Goal: Task Accomplishment & Management: Manage account settings

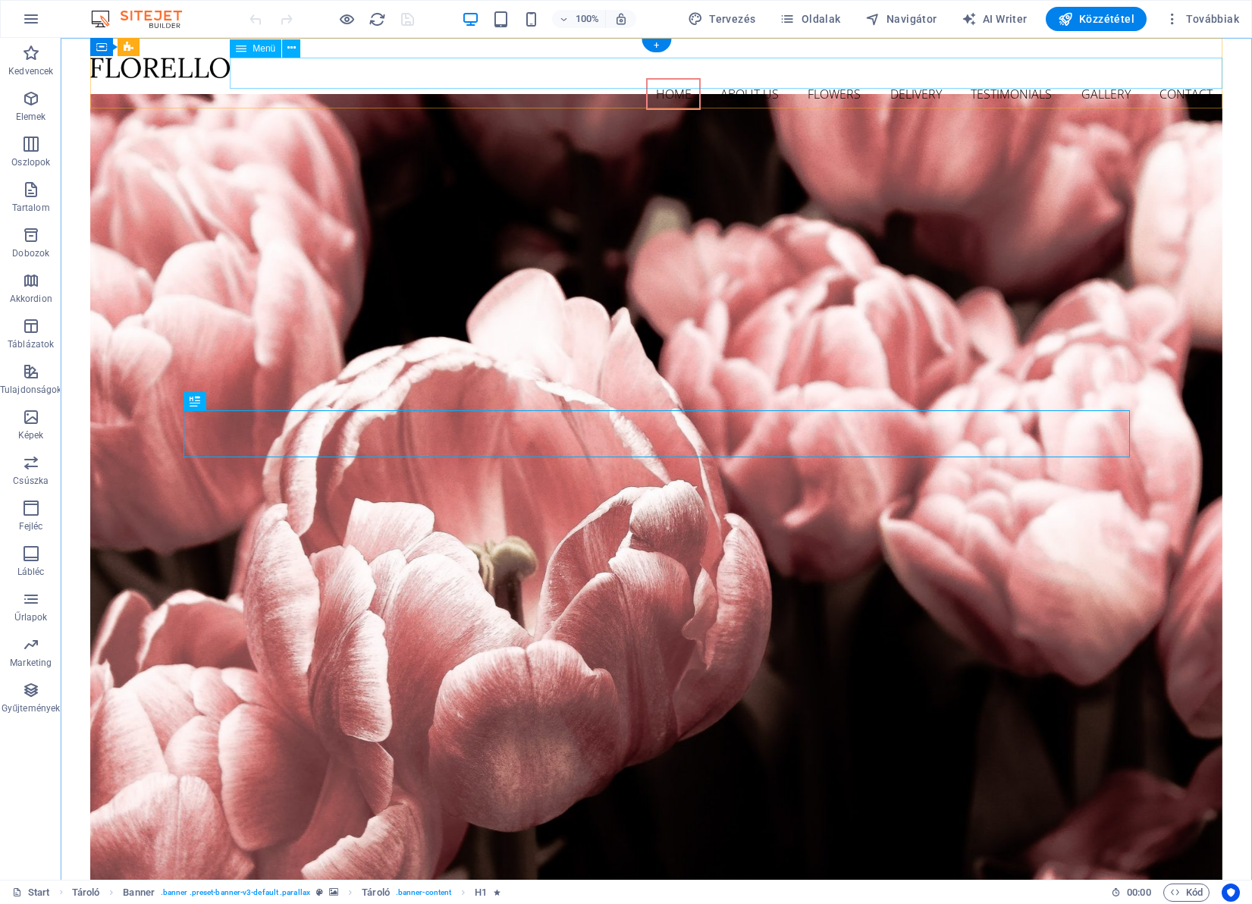
click at [733, 78] on nav "Home About us Flowers Delivery Testimonials Gallery Contact" at bounding box center [656, 94] width 1132 height 32
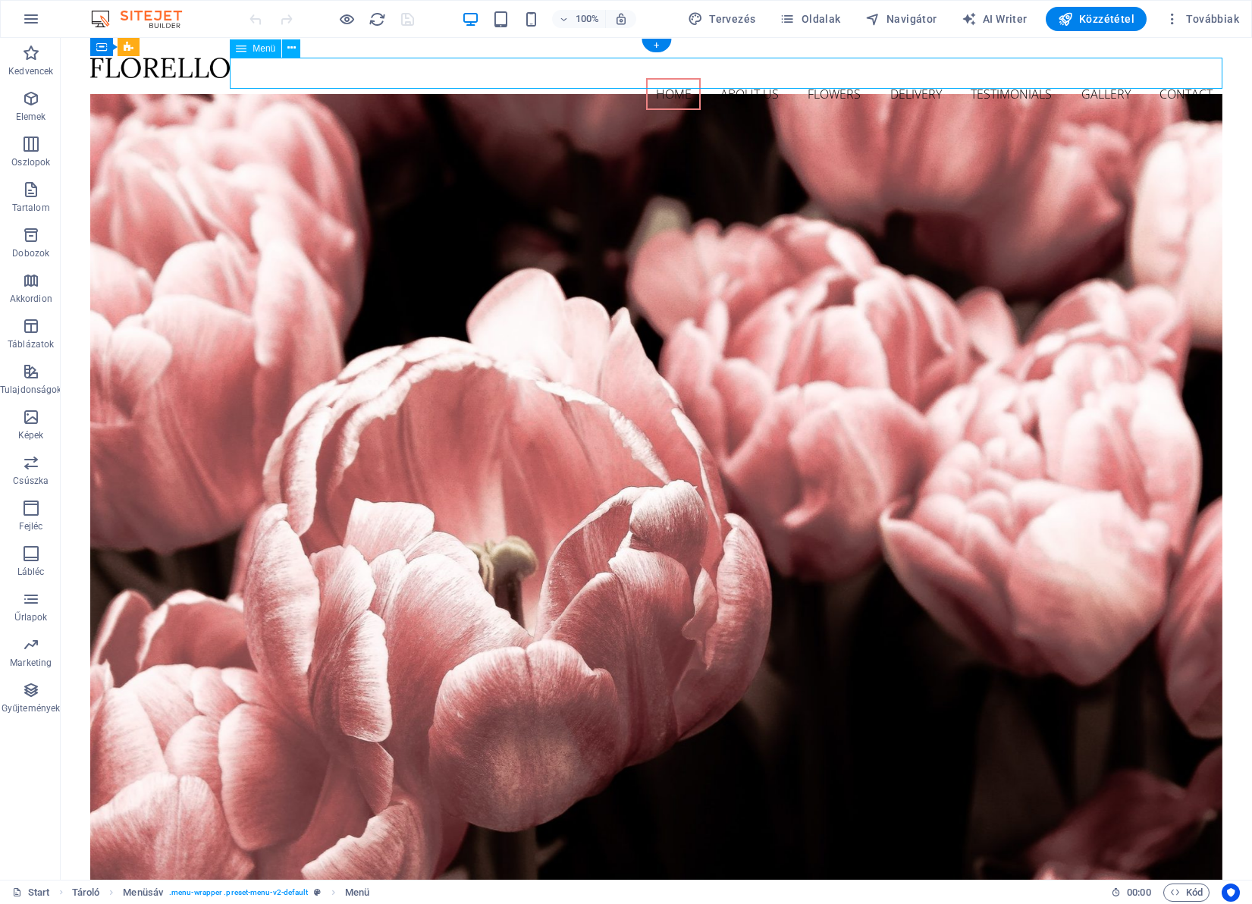
click at [746, 78] on nav "Home About us Flowers Delivery Testimonials Gallery Contact" at bounding box center [656, 94] width 1132 height 32
click at [750, 78] on nav "Home About us Flowers Delivery Testimonials Gallery Contact" at bounding box center [656, 94] width 1132 height 32
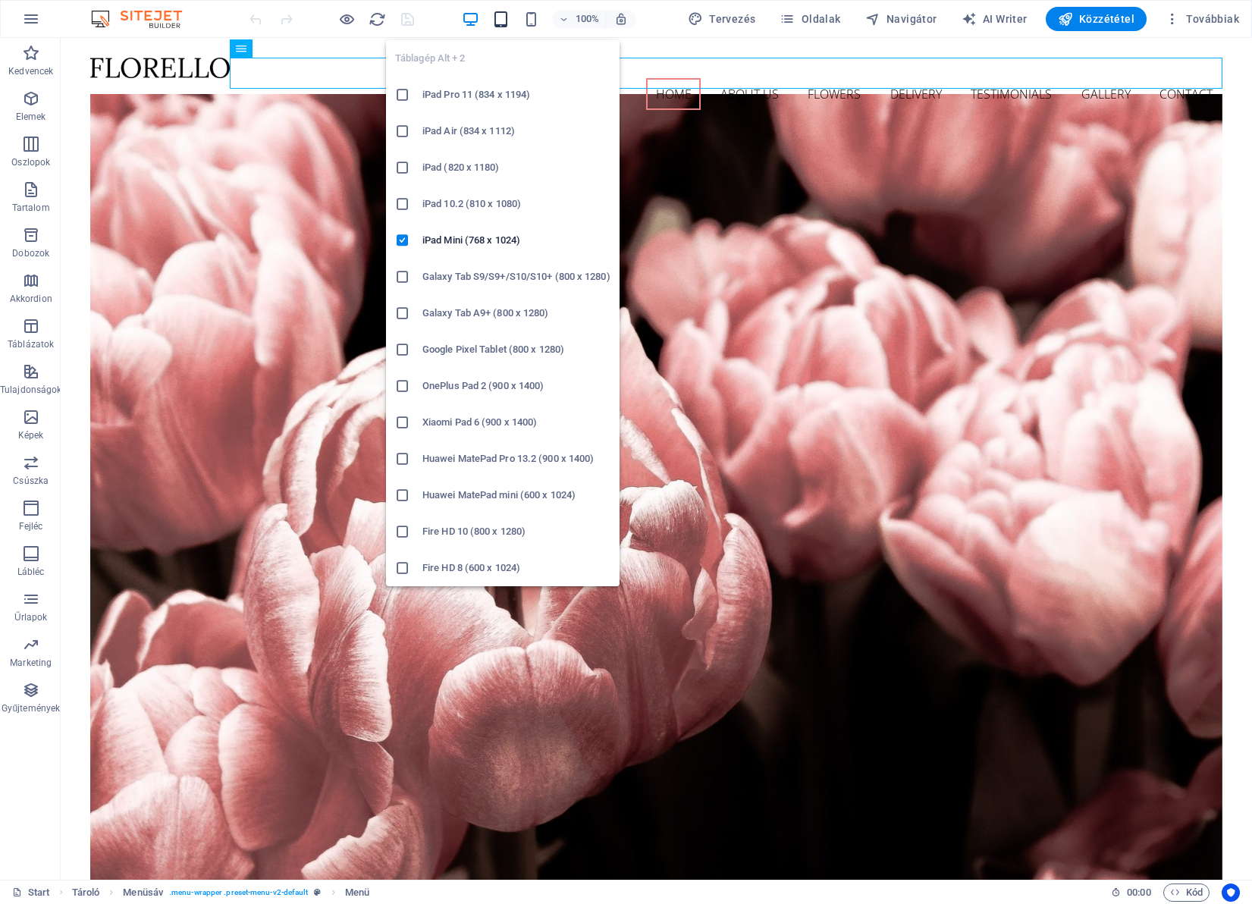
click at [507, 25] on icon "button" at bounding box center [500, 19] width 17 height 17
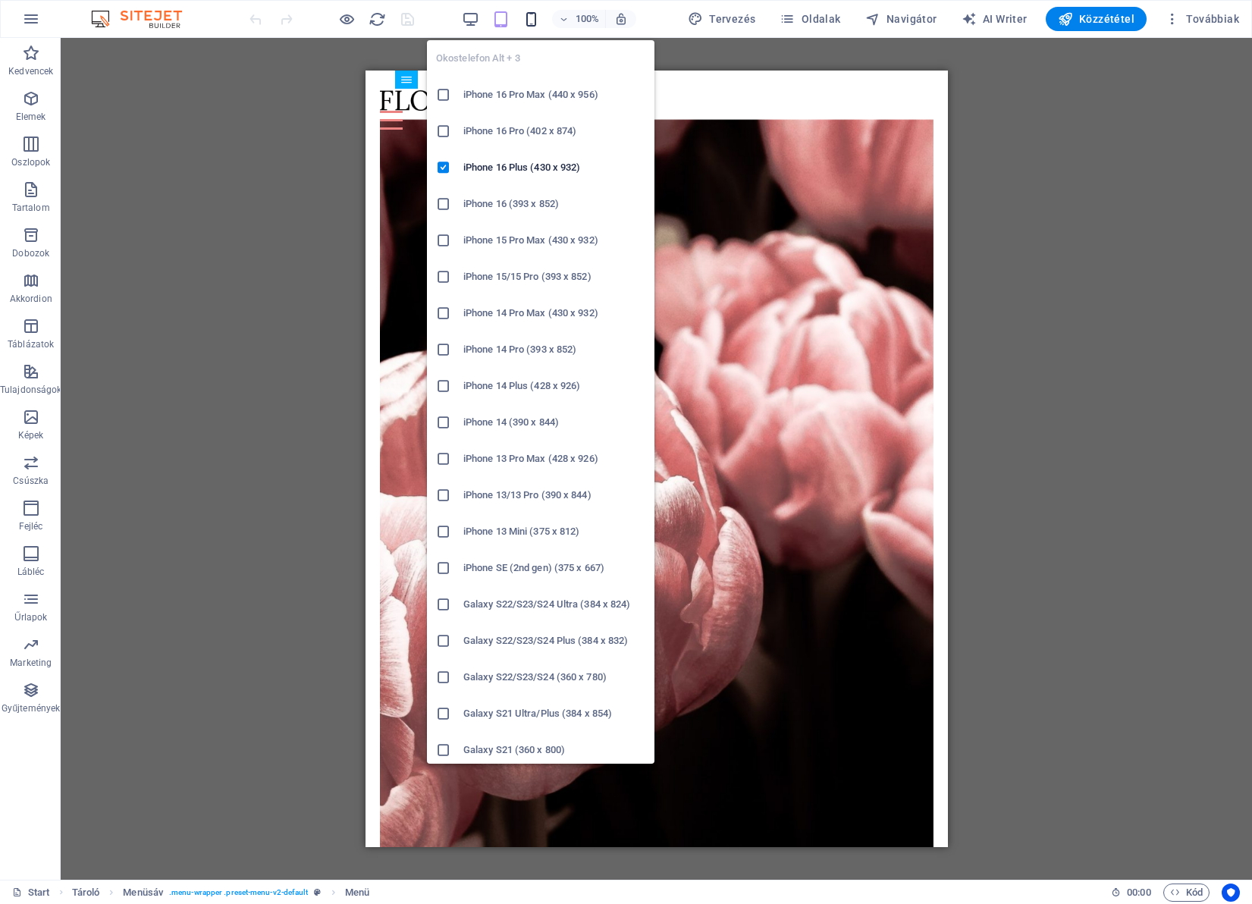
click at [534, 24] on icon "button" at bounding box center [531, 19] width 17 height 17
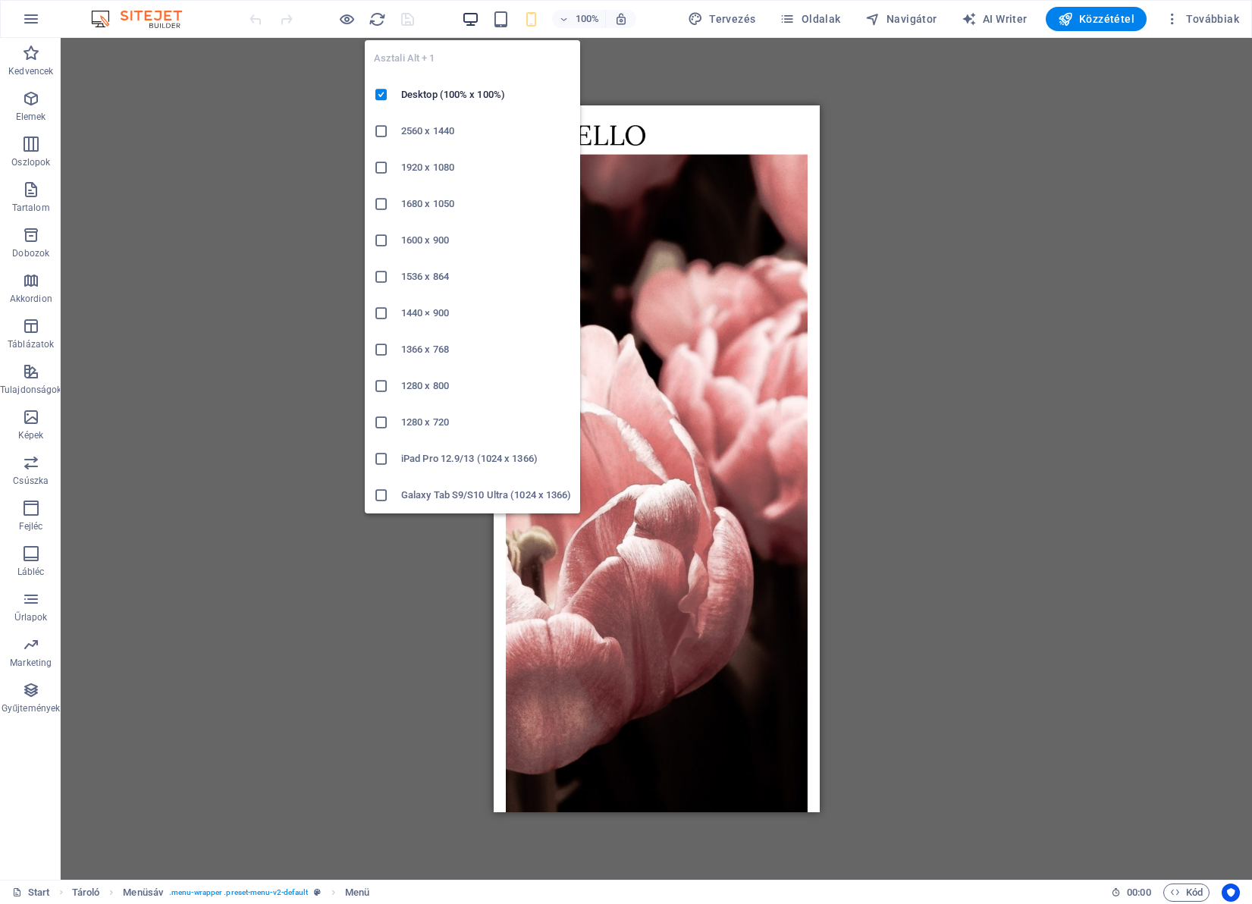
click at [472, 20] on icon "button" at bounding box center [470, 19] width 17 height 17
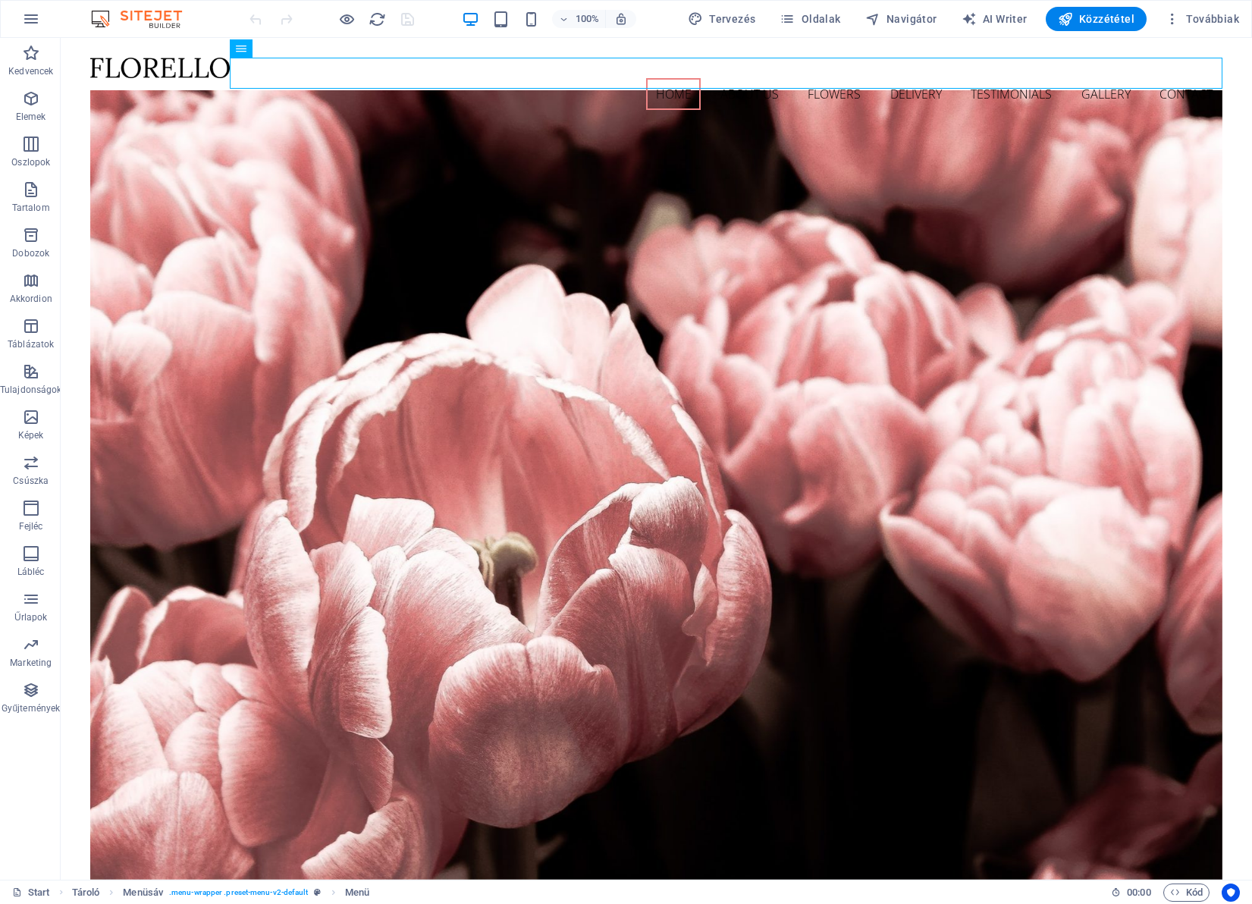
click at [516, 23] on div "100%" at bounding box center [548, 19] width 175 height 24
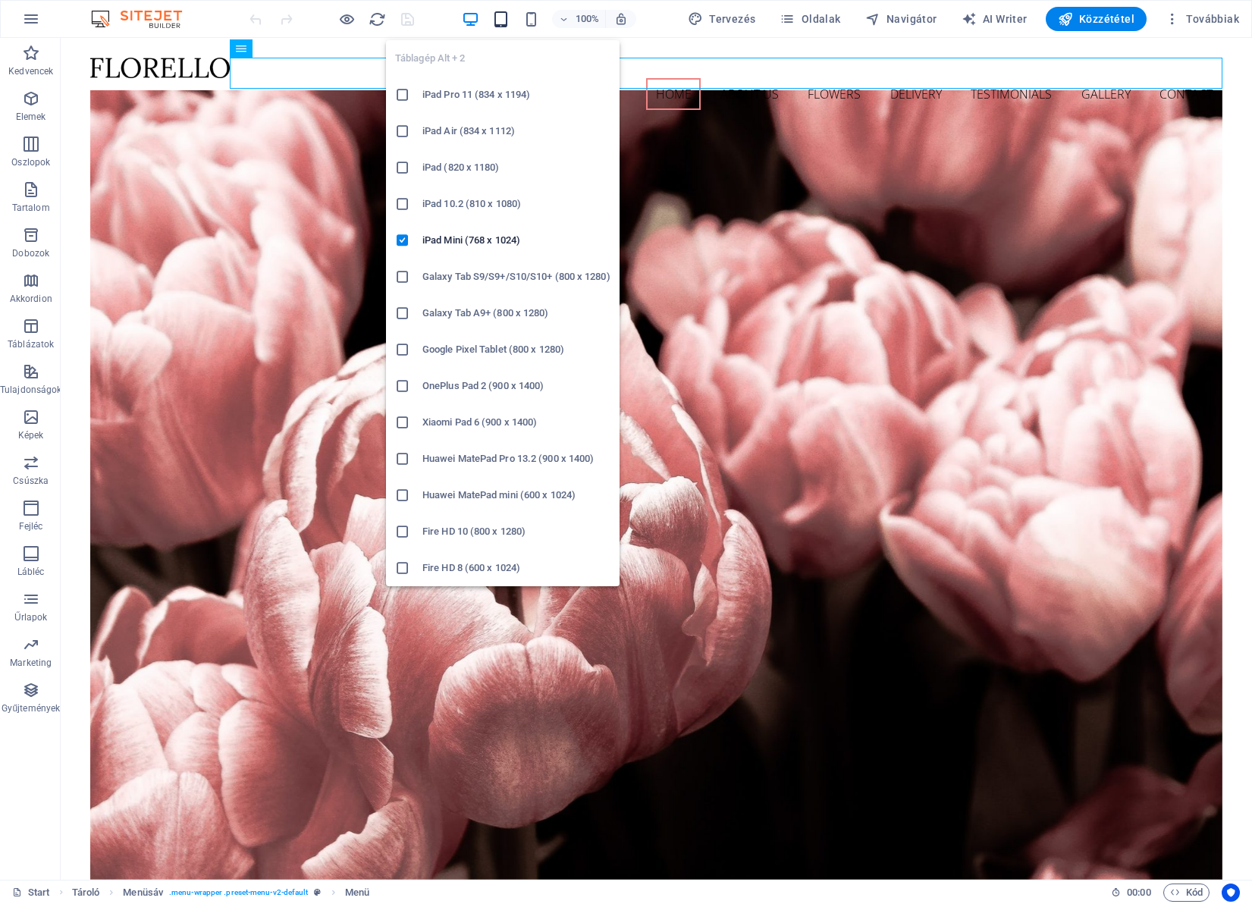
click at [505, 27] on icon "button" at bounding box center [500, 19] width 17 height 17
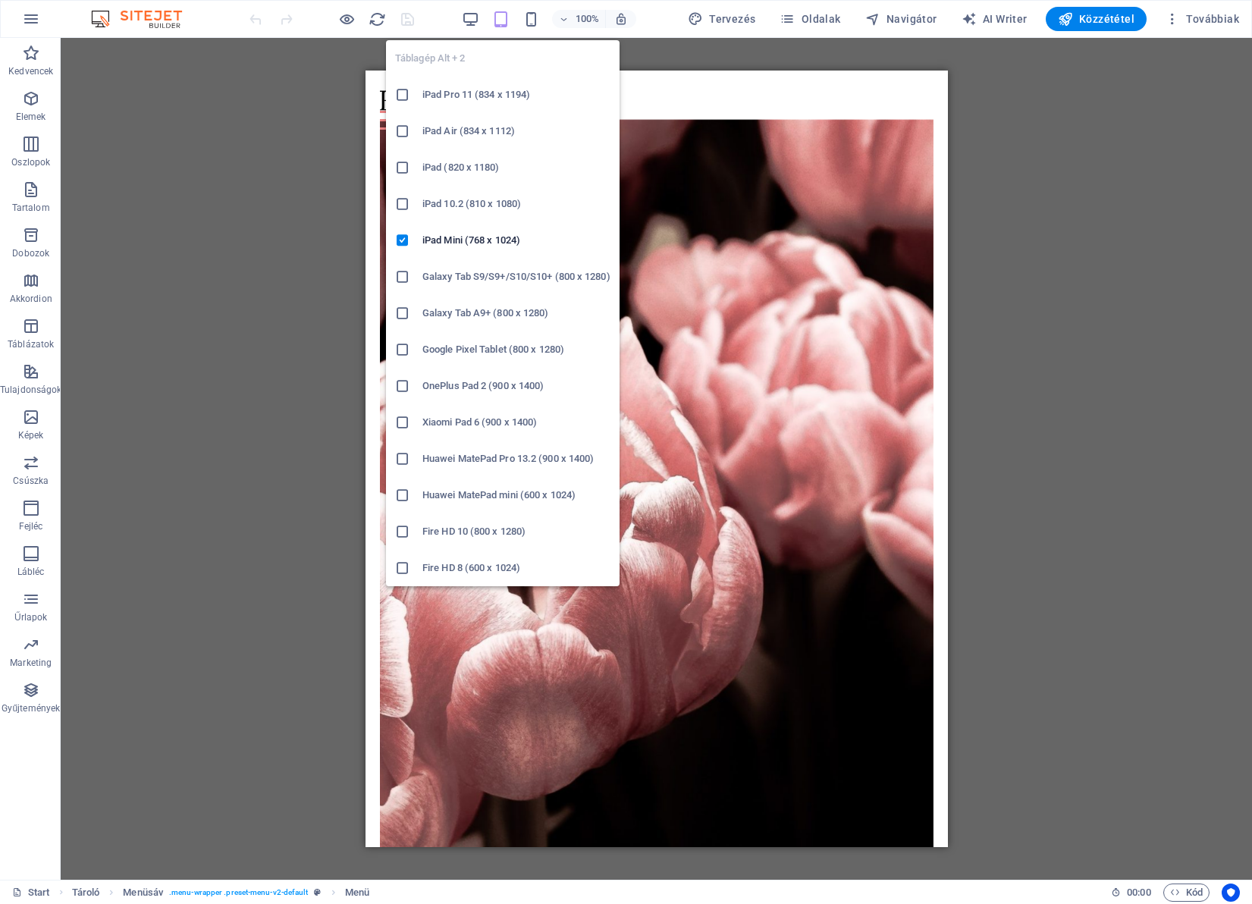
click at [398, 206] on icon at bounding box center [402, 203] width 15 height 15
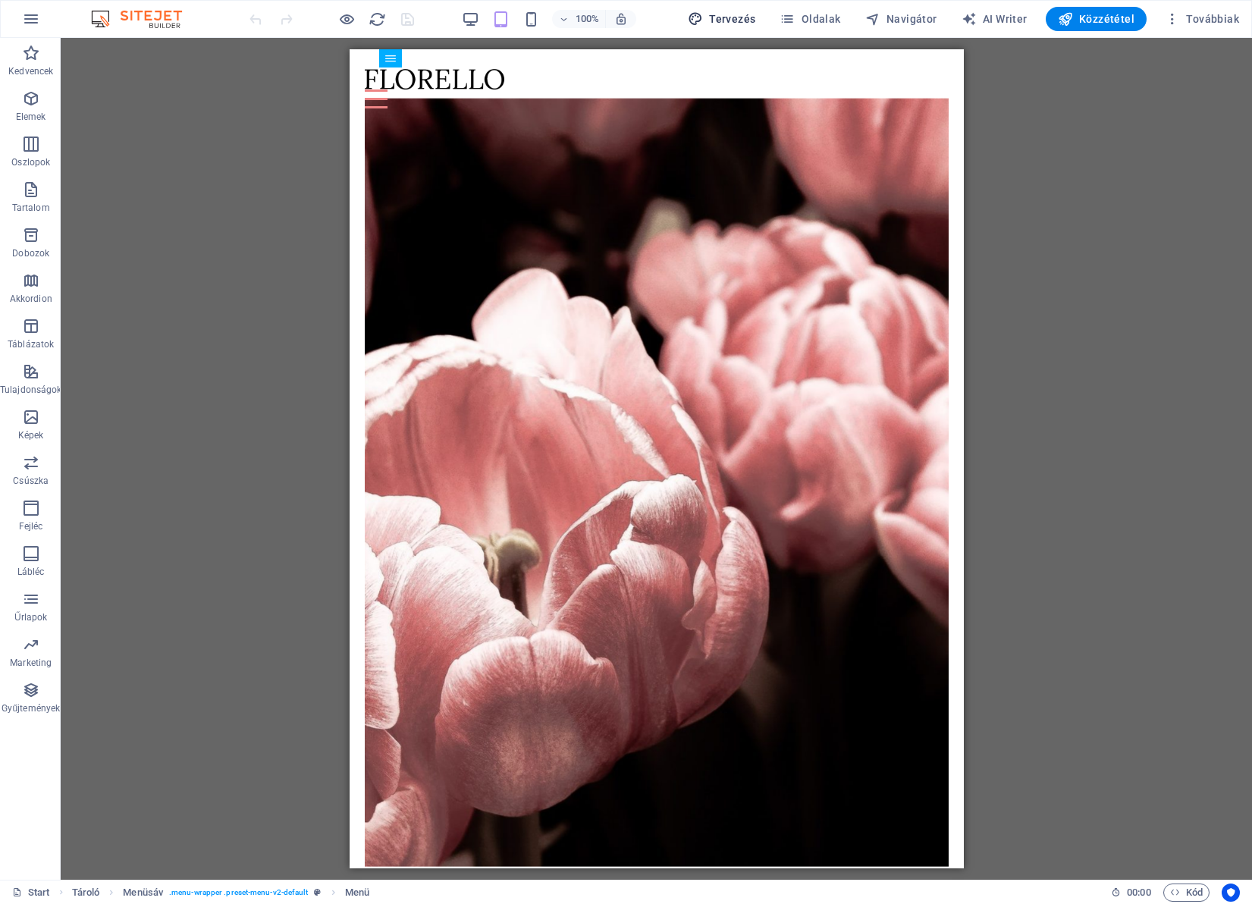
click at [734, 16] on span "Tervezés" at bounding box center [722, 18] width 68 height 15
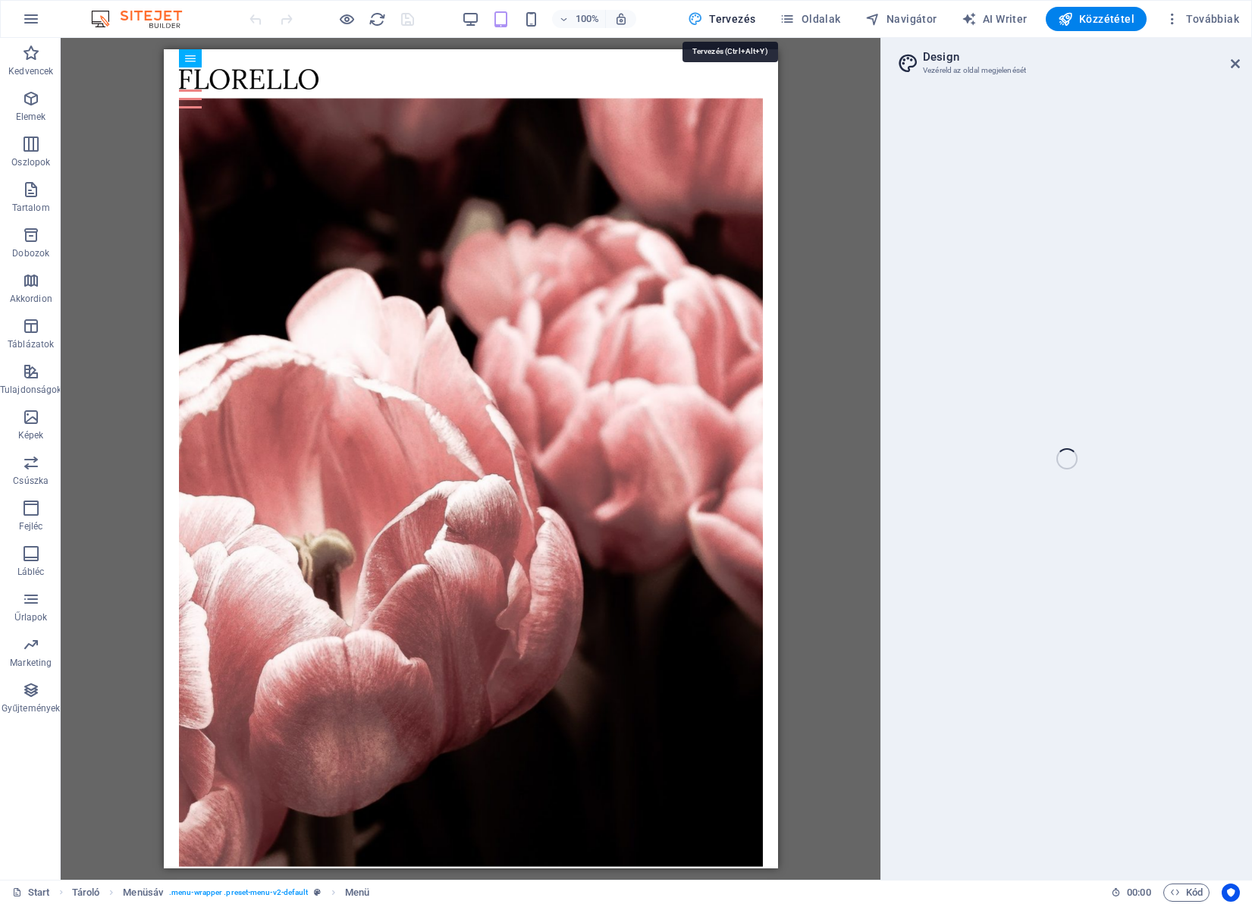
select select "px"
select select "300"
select select "px"
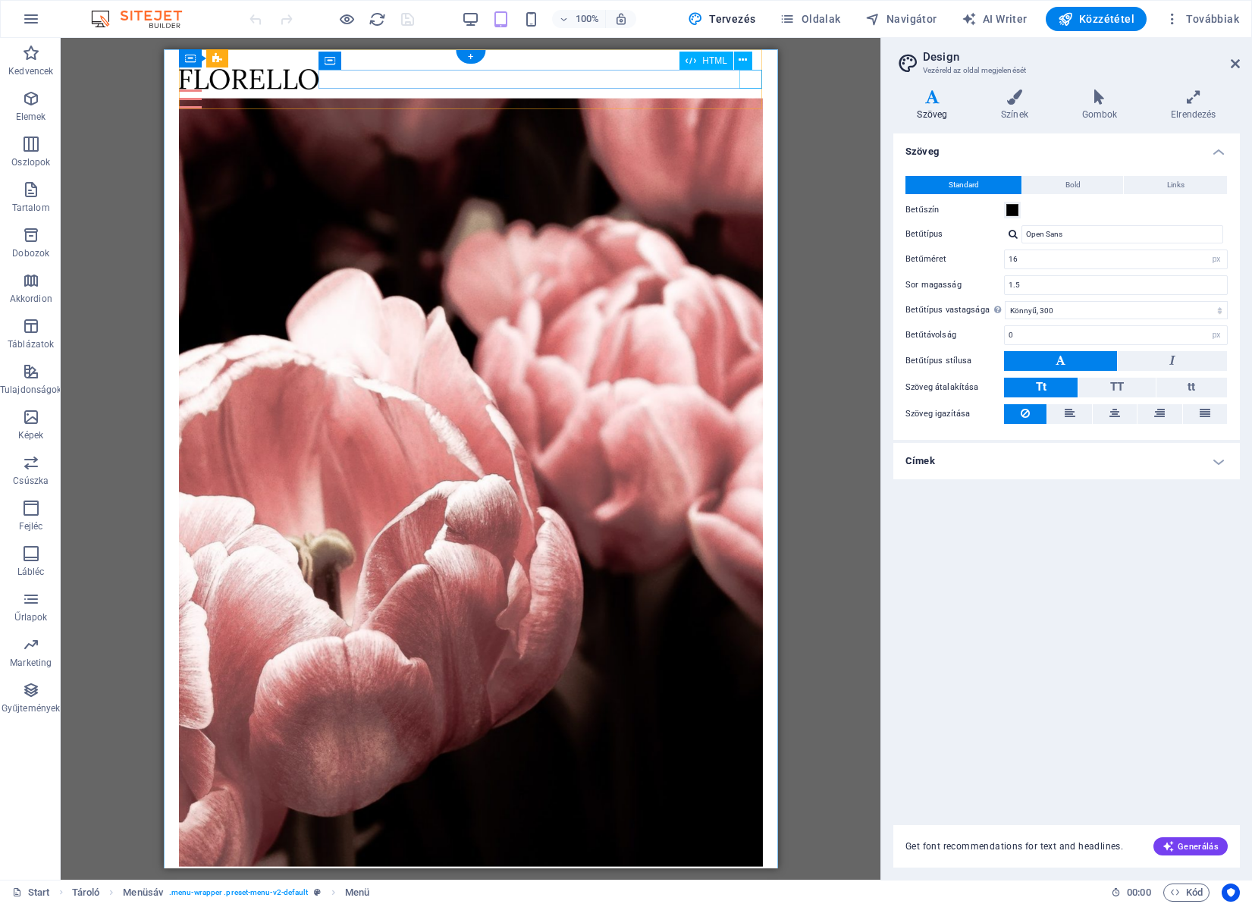
click at [750, 90] on div "Menu" at bounding box center [470, 99] width 584 height 19
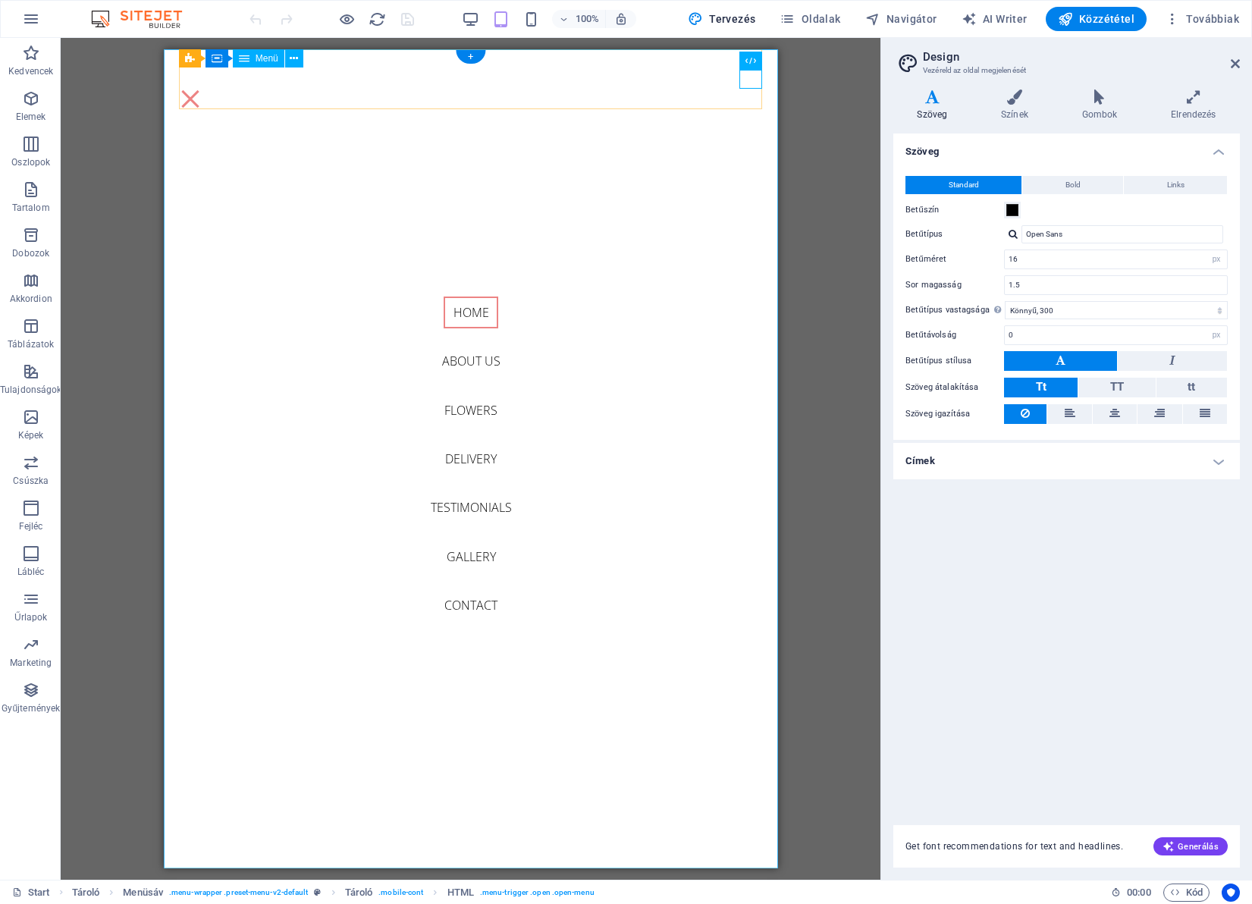
click at [470, 605] on nav "Home About us Flowers Delivery Testimonials Gallery Contact" at bounding box center [470, 458] width 614 height 819
click at [479, 605] on nav "Home About us Flowers Delivery Testimonials Gallery Contact" at bounding box center [470, 458] width 614 height 819
click at [464, 574] on nav "Home About us Flowers Delivery Testimonials Gallery Contact" at bounding box center [470, 458] width 614 height 819
click at [468, 553] on nav "Home About us Flowers Delivery Testimonials Gallery Contact" at bounding box center [470, 458] width 614 height 819
click at [475, 504] on nav "Home About us Flowers Delivery Testimonials Gallery Contact" at bounding box center [470, 458] width 614 height 819
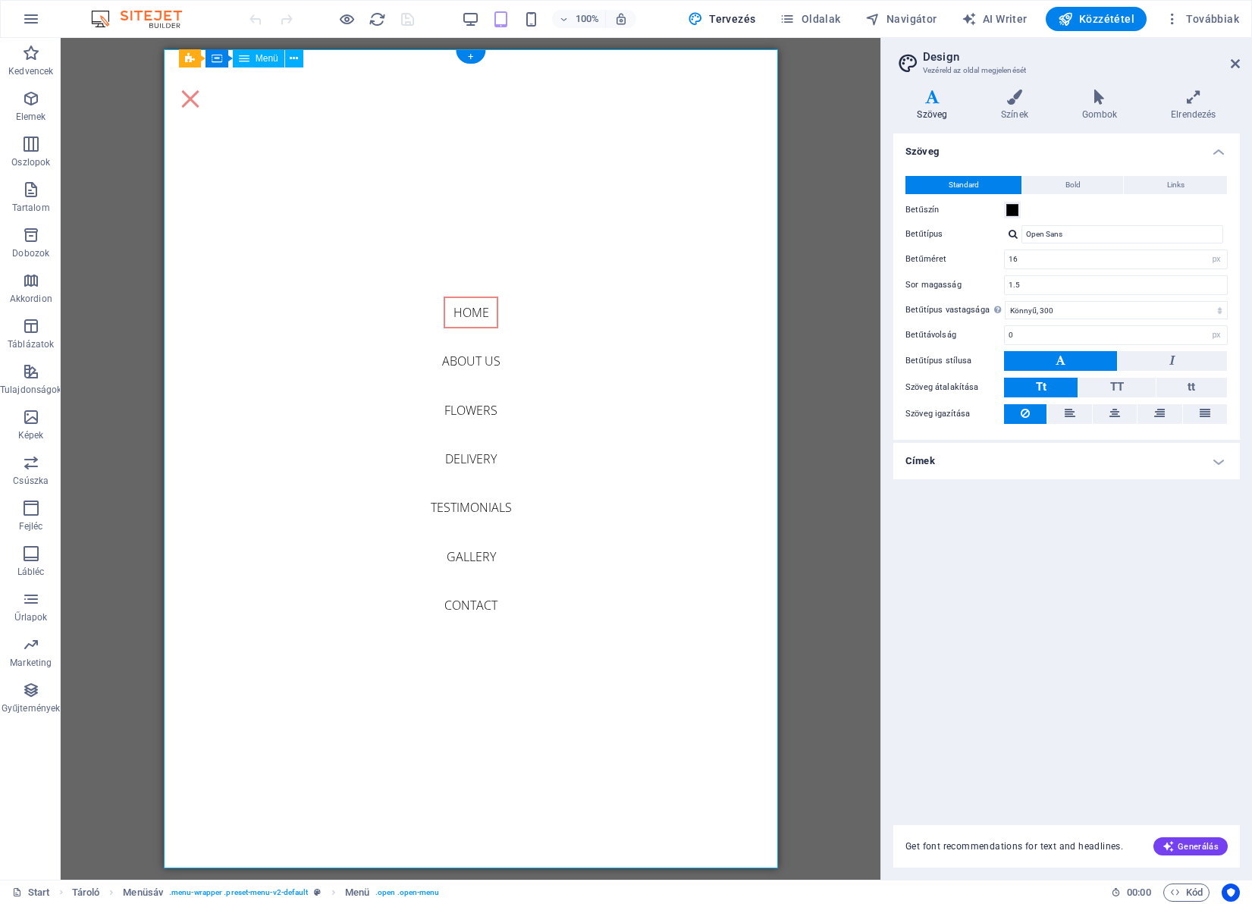
click at [485, 430] on nav "Home About us Flowers Delivery Testimonials Gallery Contact" at bounding box center [470, 458] width 614 height 819
click at [489, 385] on nav "Home About us Flowers Delivery Testimonials Gallery Contact" at bounding box center [470, 458] width 614 height 819
click at [1092, 90] on icon at bounding box center [1099, 97] width 83 height 15
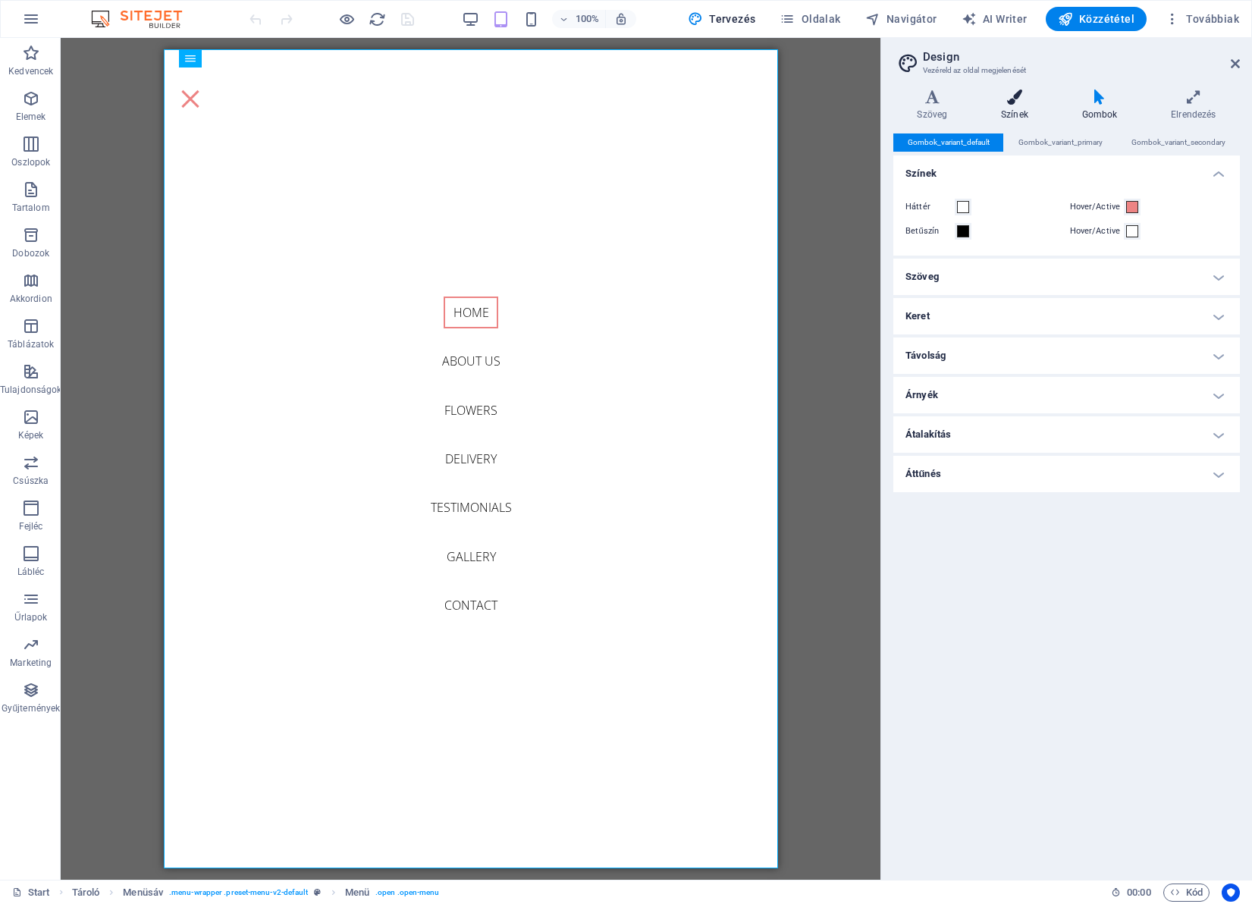
click at [1005, 114] on h4 "Színek" at bounding box center [1018, 106] width 81 height 32
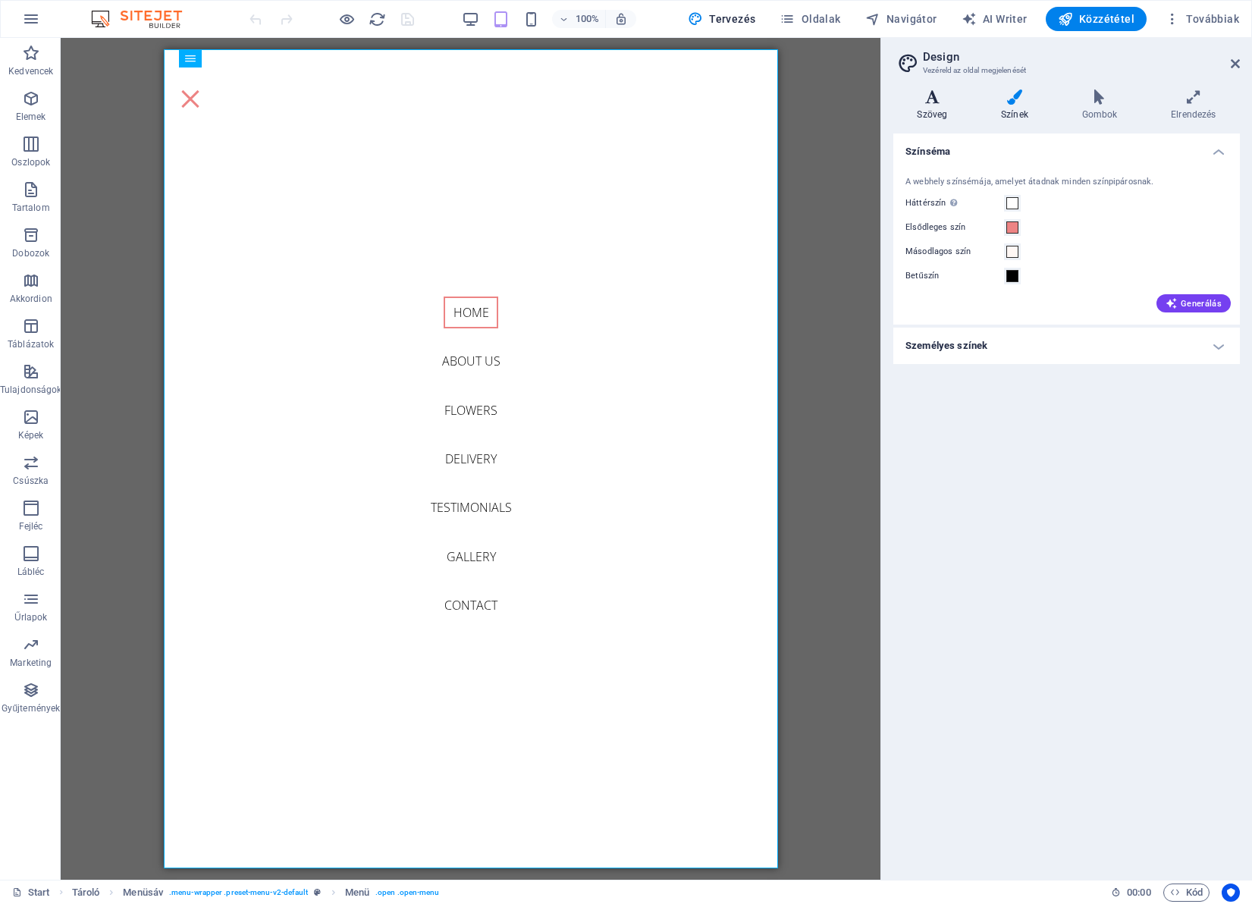
click at [957, 114] on h4 "Szöveg" at bounding box center [936, 106] width 84 height 32
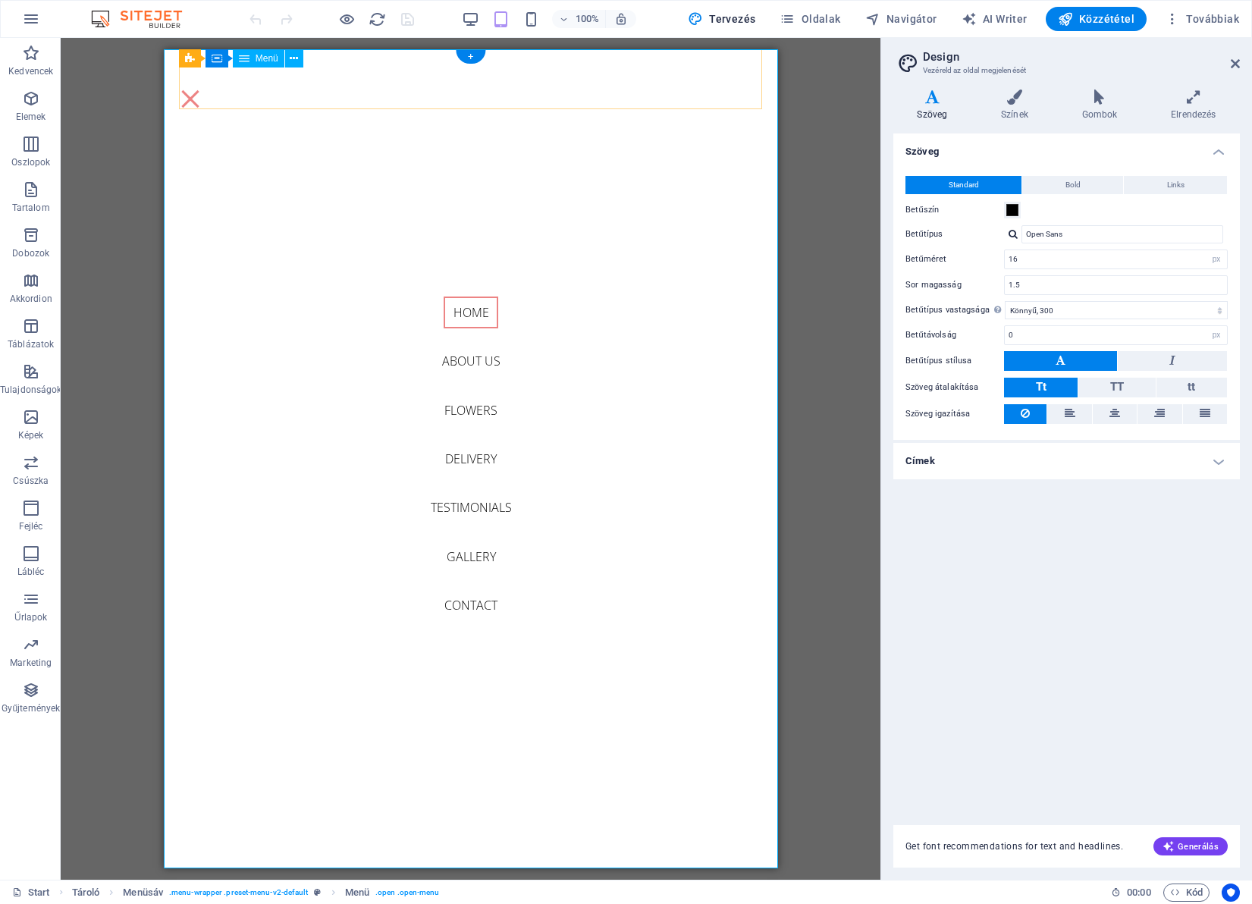
click at [475, 319] on nav "Home About us Flowers Delivery Testimonials Gallery Contact" at bounding box center [470, 458] width 614 height 819
click at [466, 370] on nav "Home About us Flowers Delivery Testimonials Gallery Contact" at bounding box center [470, 458] width 614 height 819
click at [475, 355] on nav "Home About us Flowers Delivery Testimonials Gallery Contact" at bounding box center [470, 458] width 614 height 819
click at [475, 417] on nav "Home About us Flowers Delivery Testimonials Gallery Contact" at bounding box center [470, 458] width 614 height 819
click at [903, 27] on button "Navigátor" at bounding box center [902, 19] width 84 height 24
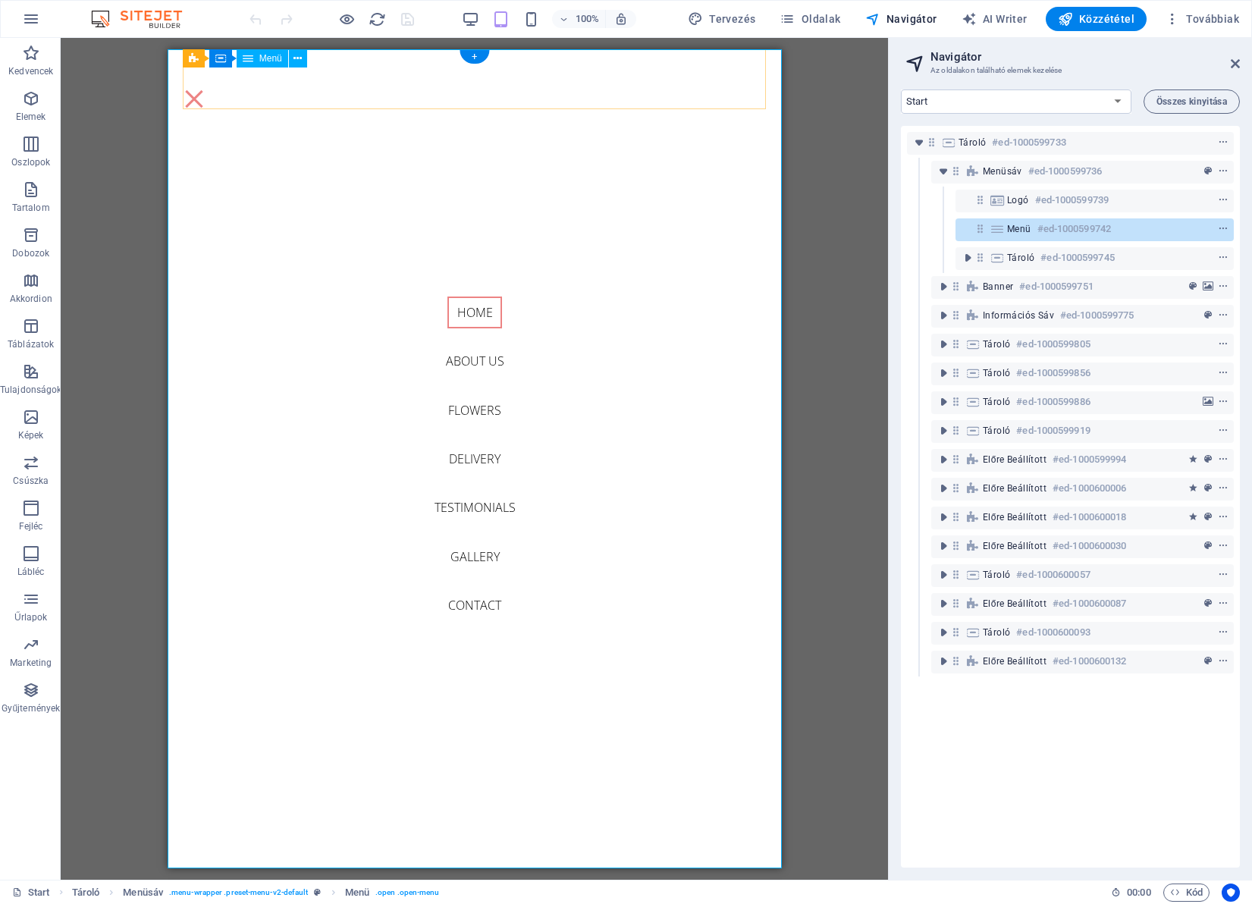
drag, startPoint x: 521, startPoint y: 342, endPoint x: 498, endPoint y: 363, distance: 31.2
click at [516, 345] on nav "Home About us Flowers Delivery Testimonials Gallery Contact" at bounding box center [474, 458] width 614 height 819
click at [467, 363] on nav "Home About us Flowers Delivery Testimonials Gallery Contact" at bounding box center [474, 458] width 614 height 819
click at [466, 363] on nav "Home About us Flowers Delivery Testimonials Gallery Contact" at bounding box center [474, 458] width 614 height 819
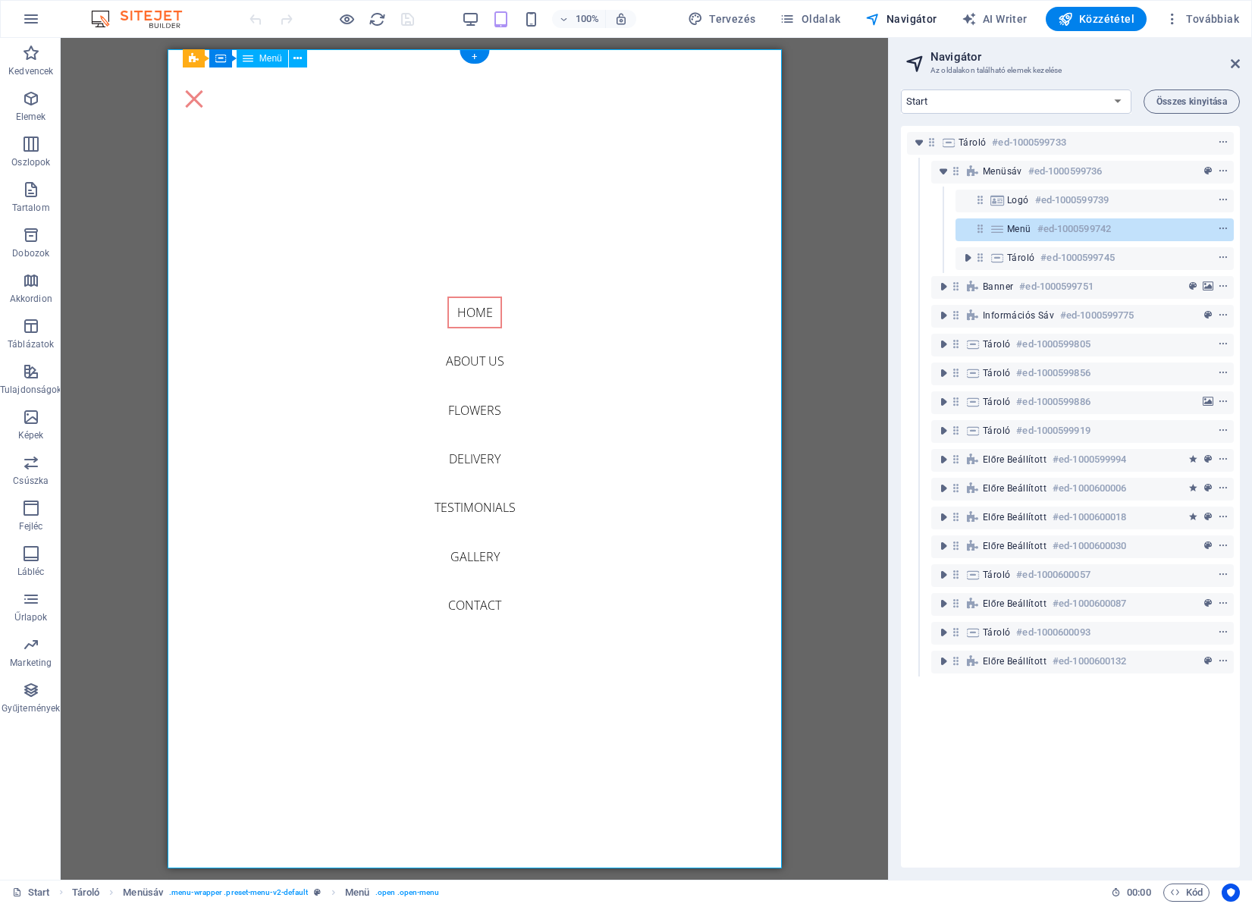
click at [466, 363] on nav "Home About us Flowers Delivery Testimonials Gallery Contact" at bounding box center [474, 458] width 614 height 819
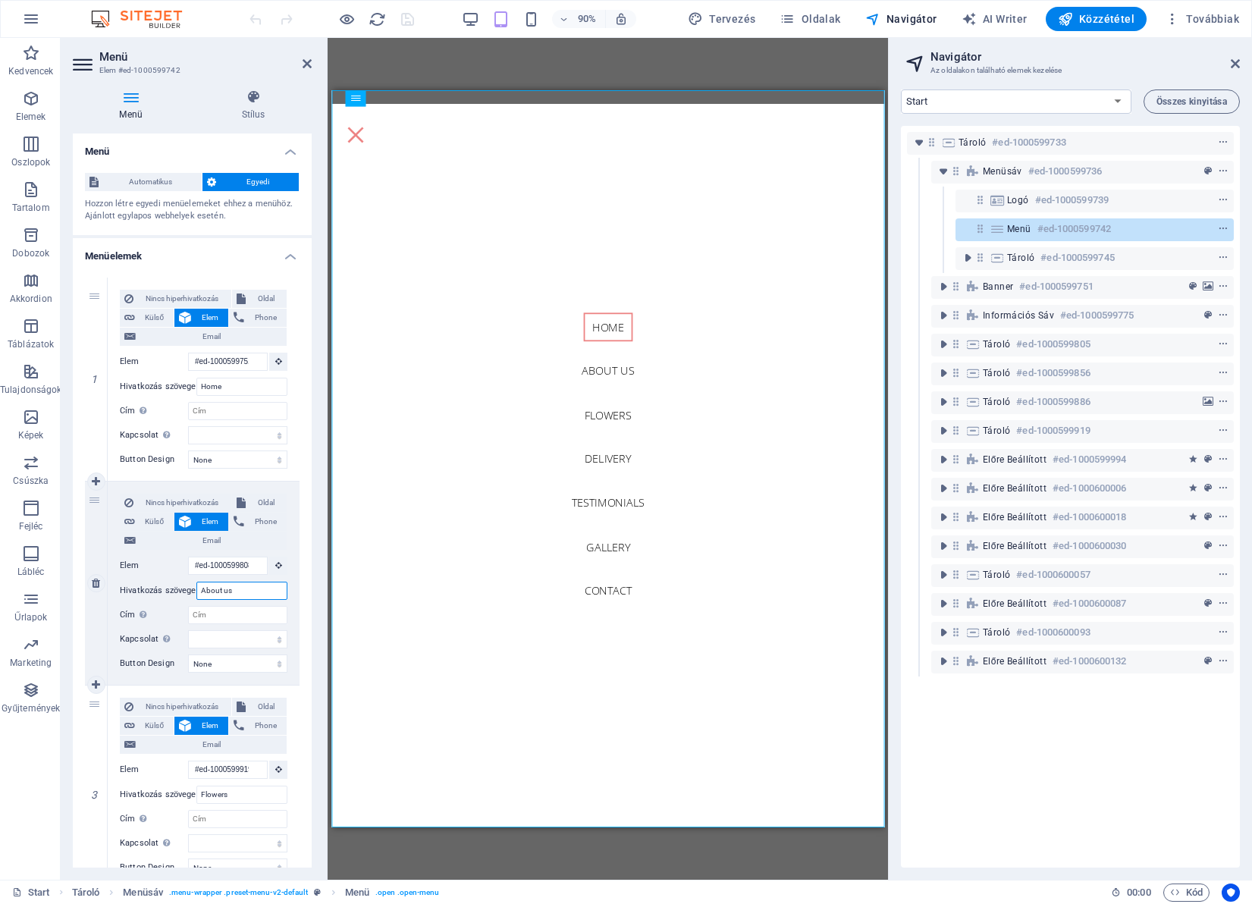
click at [246, 592] on input "About us" at bounding box center [241, 591] width 91 height 18
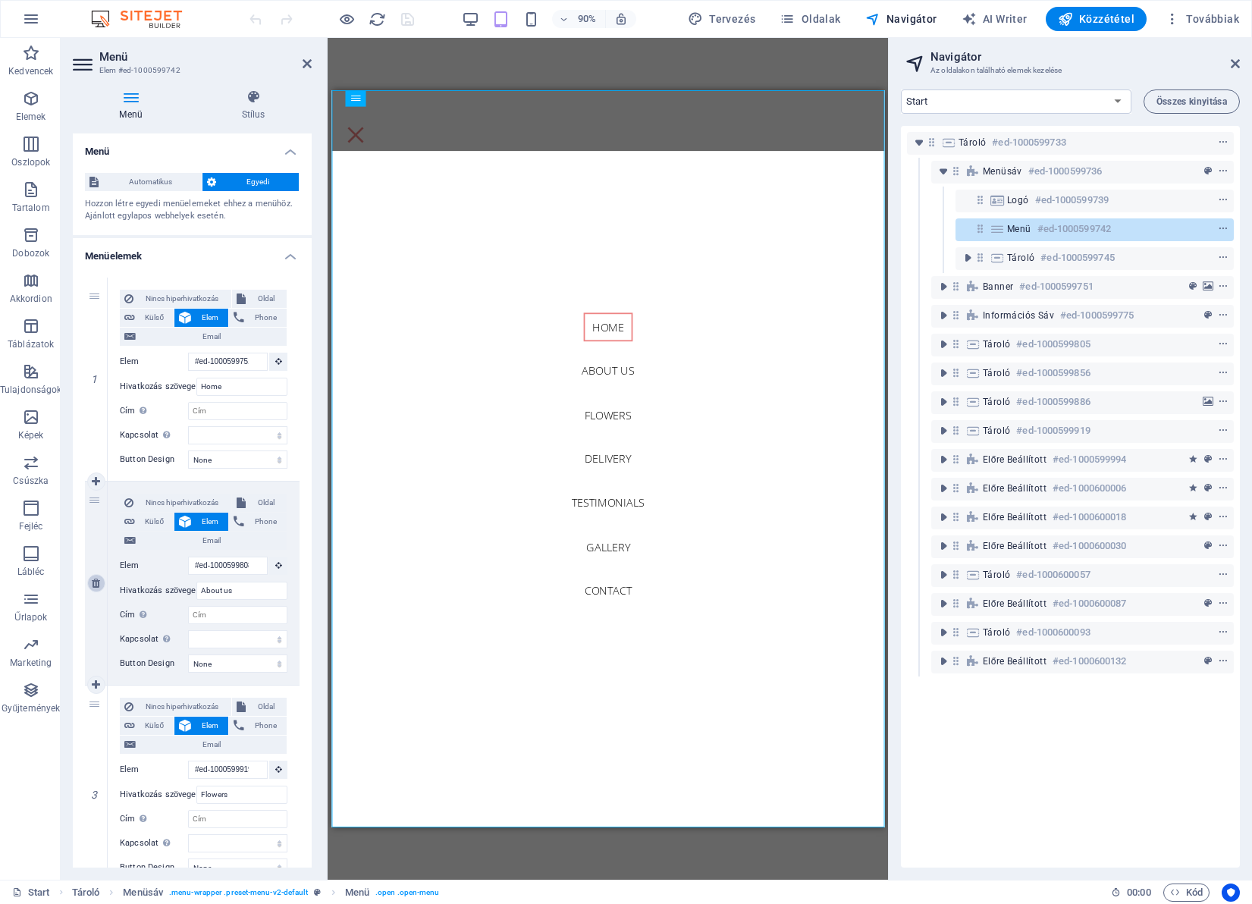
click at [99, 583] on icon at bounding box center [96, 583] width 8 height 11
select select
type input "#ed-1000599919"
type input "Flowers"
select select
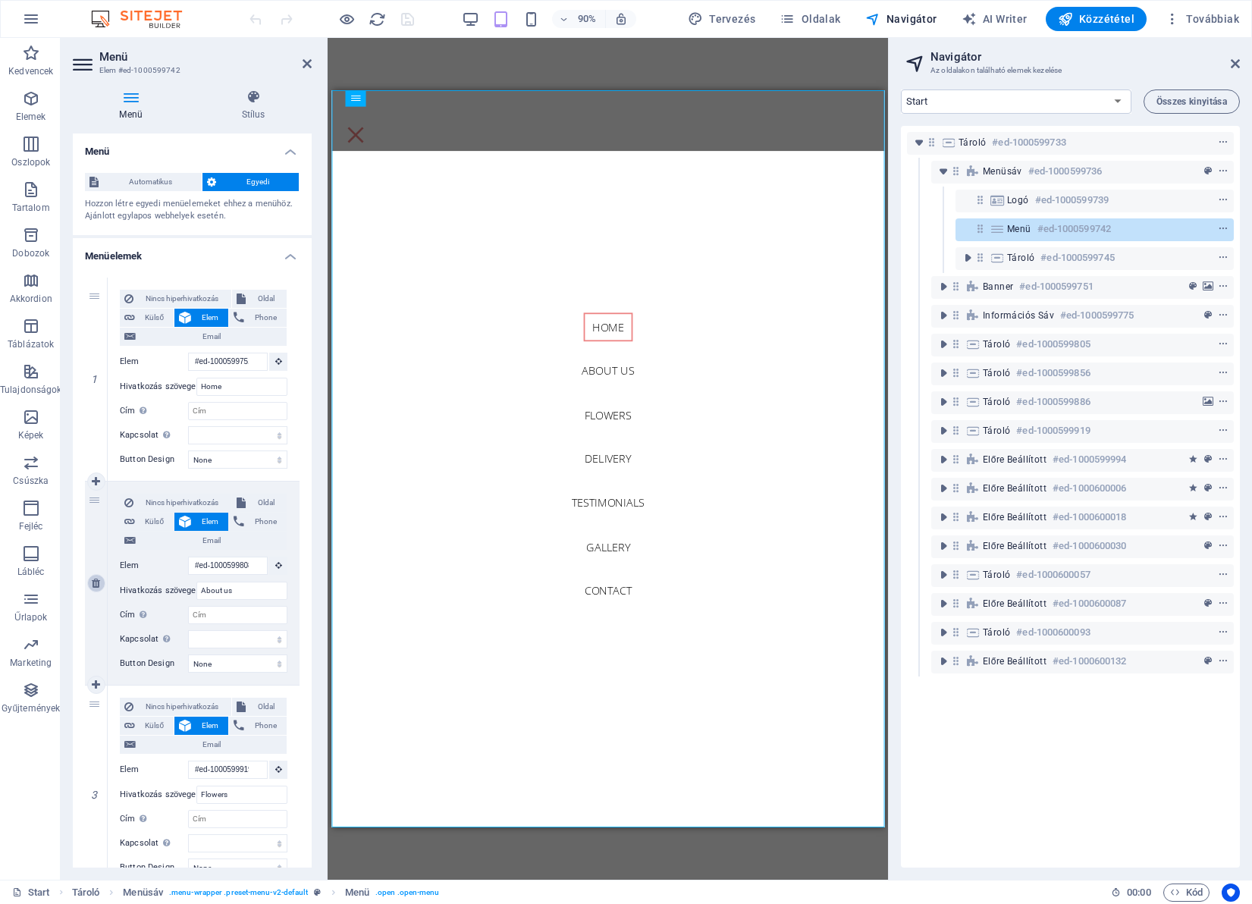
type input "#ed-1000600030"
type input "Delivery"
select select
type input "#ed-1000600057"
type input "Testimonials"
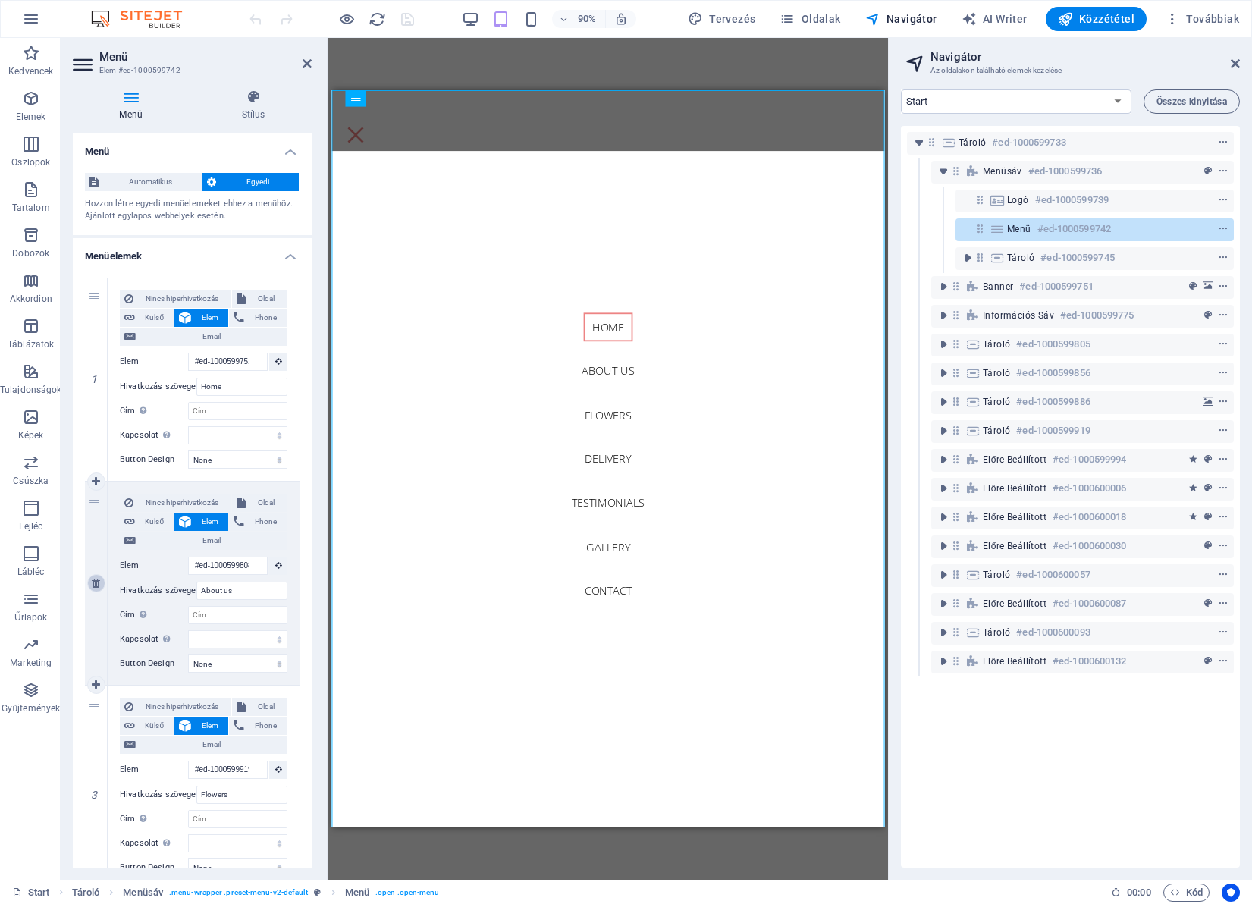
select select
type input "#ed-1000600087"
type input "Gallery"
select select
type input "#ed-1000600096"
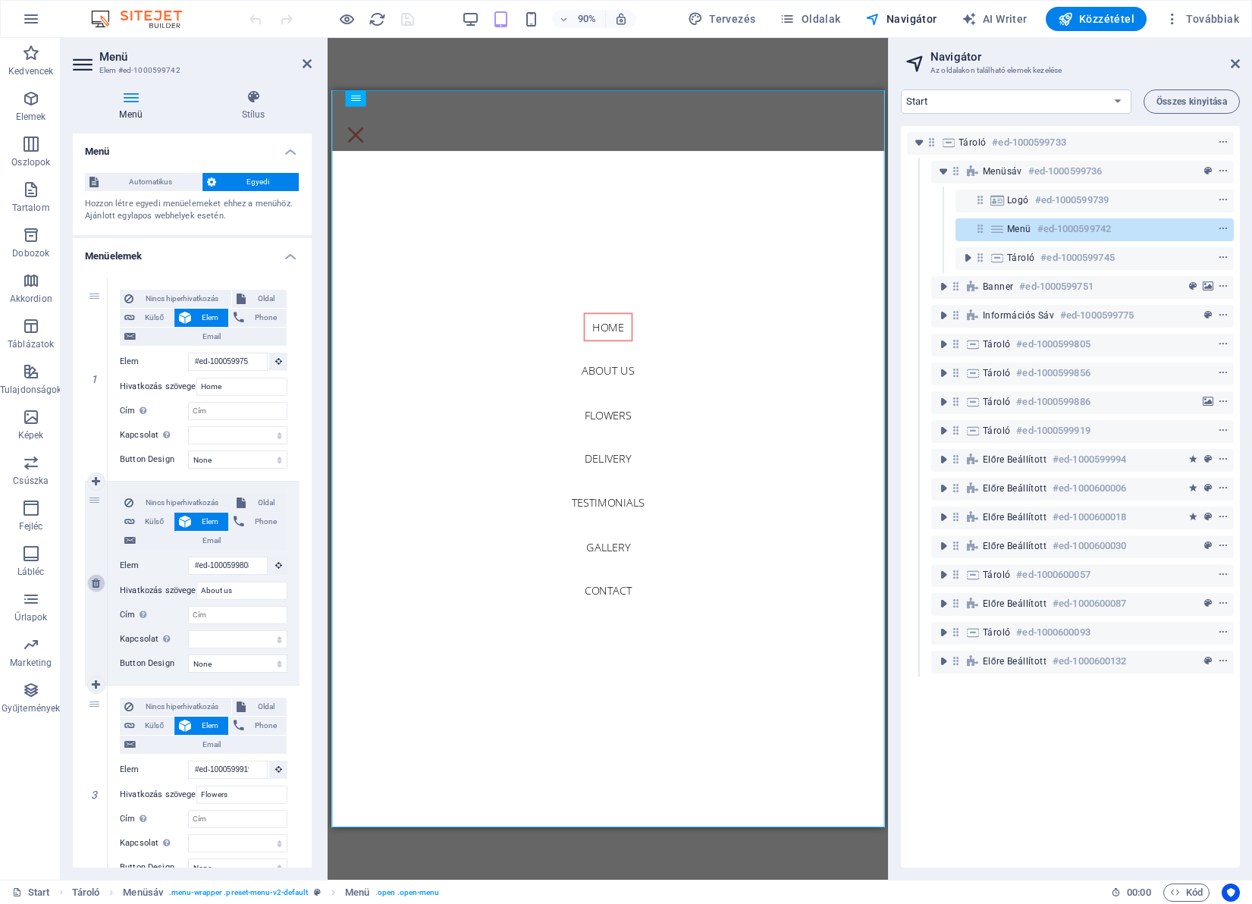
type input "Contact"
select select
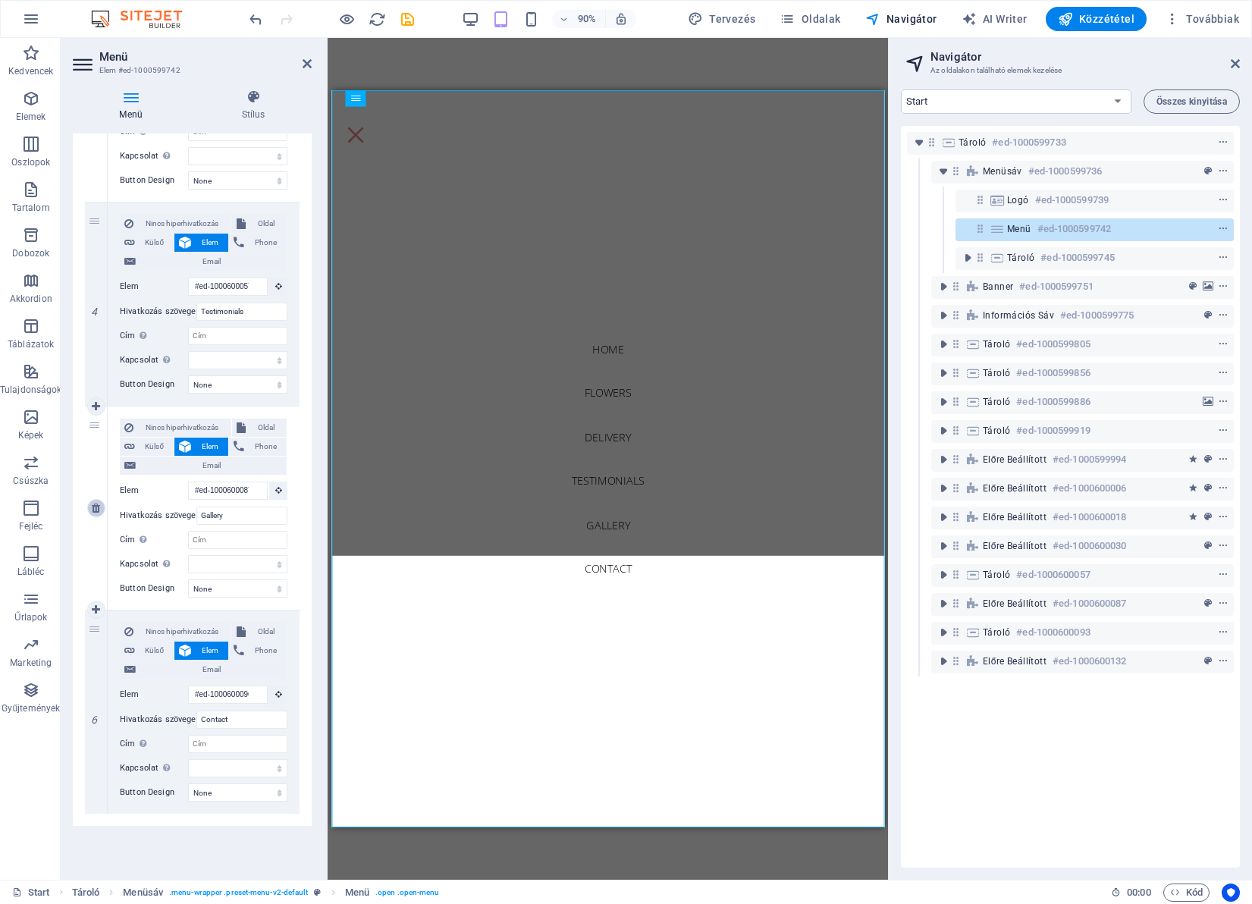
click at [96, 507] on icon at bounding box center [96, 508] width 8 height 11
select select
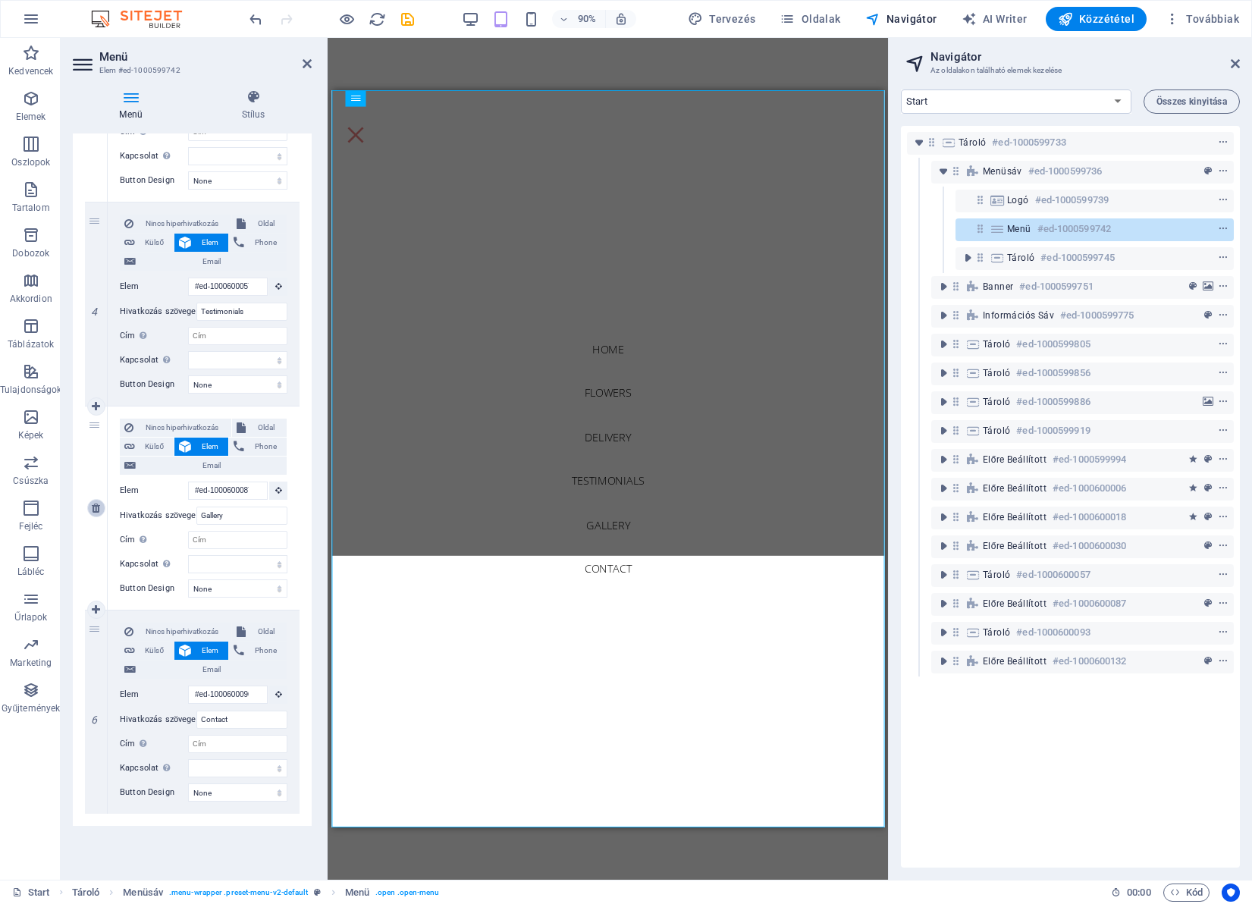
type input "#ed-1000600096"
type input "Contact"
select select
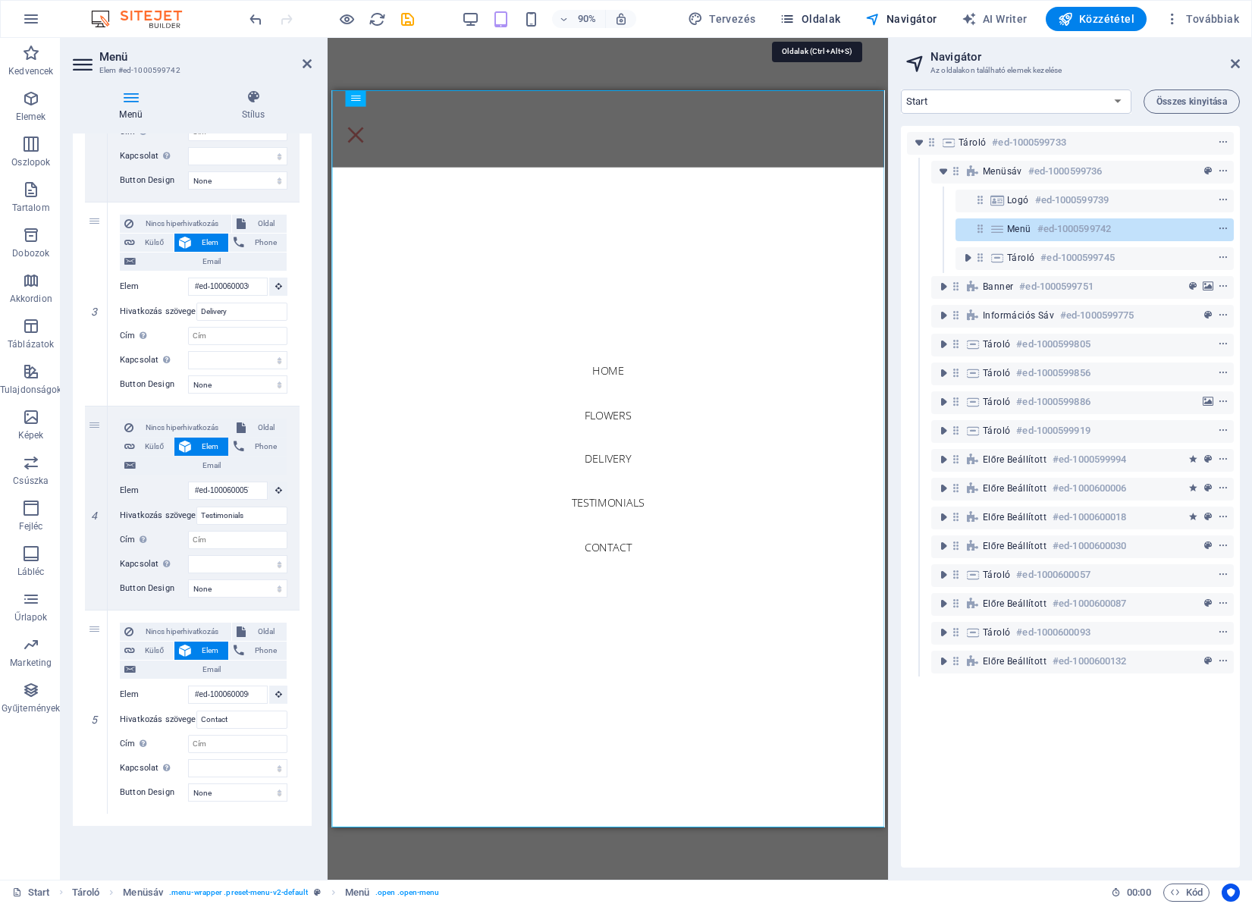
click at [833, 21] on span "Oldalak" at bounding box center [810, 18] width 61 height 15
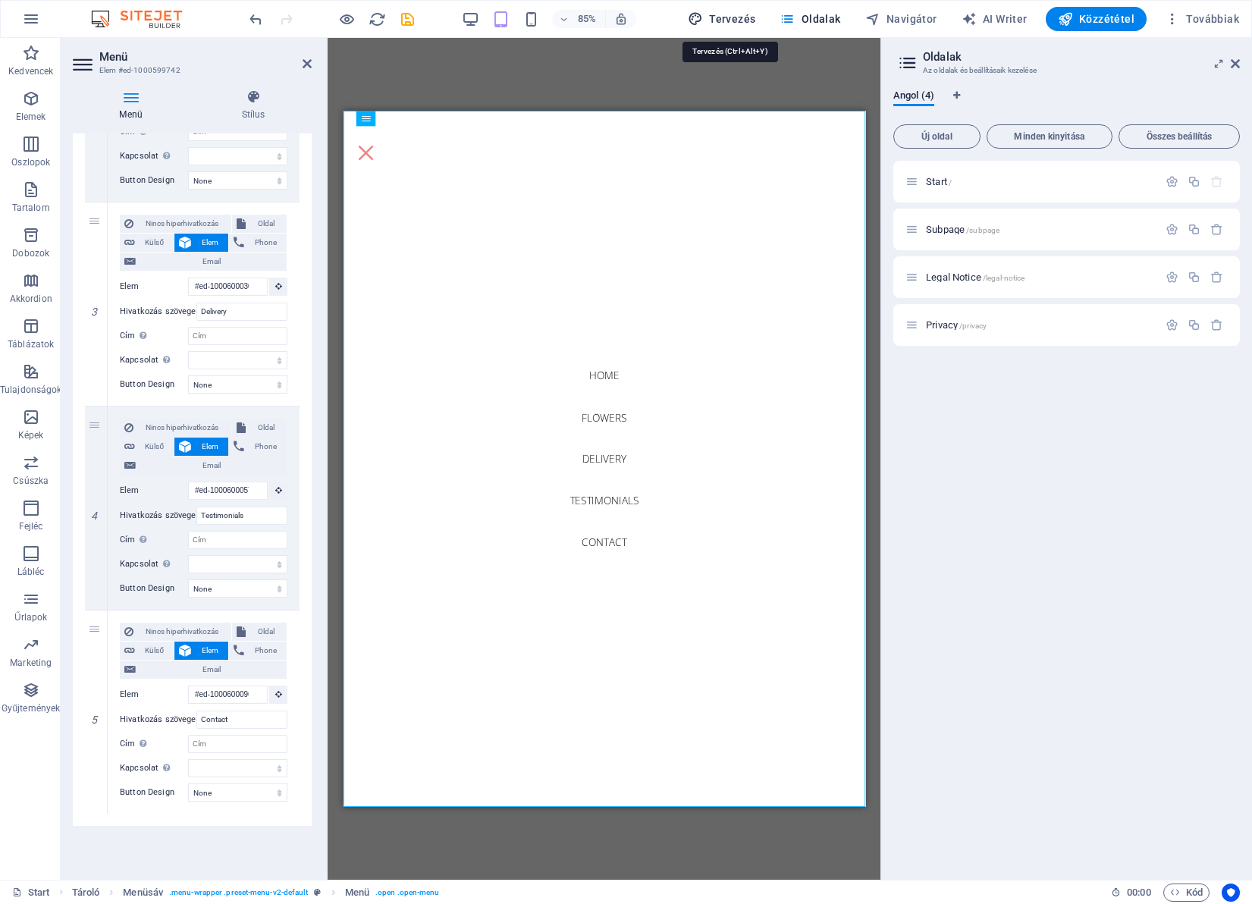
click at [739, 16] on span "Tervezés" at bounding box center [722, 18] width 68 height 15
select select "px"
select select "300"
select select "px"
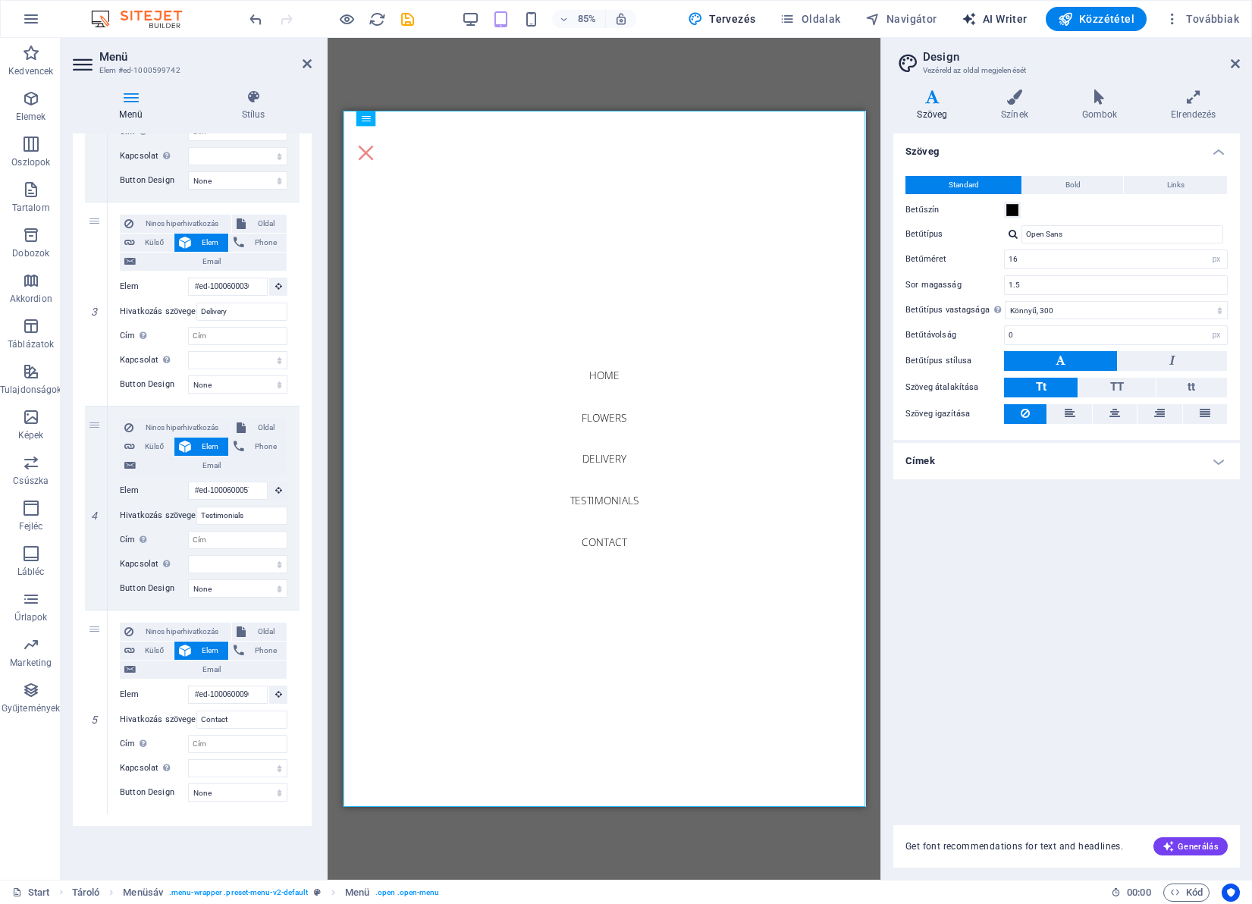
click at [1004, 21] on span "AI Writer" at bounding box center [995, 18] width 66 height 15
select select "English"
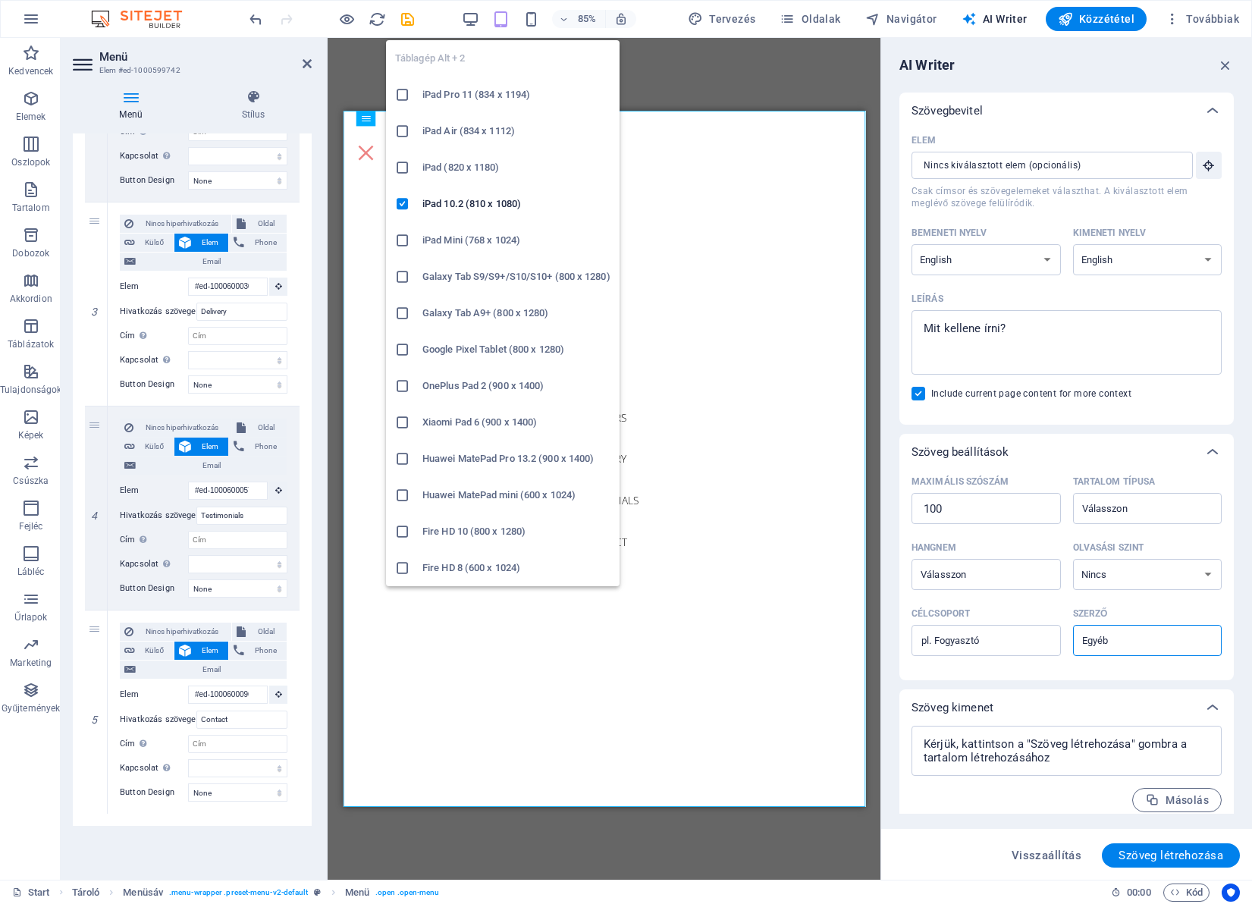
click at [503, 22] on icon "button" at bounding box center [500, 19] width 17 height 17
click at [501, 25] on icon "button" at bounding box center [500, 19] width 17 height 17
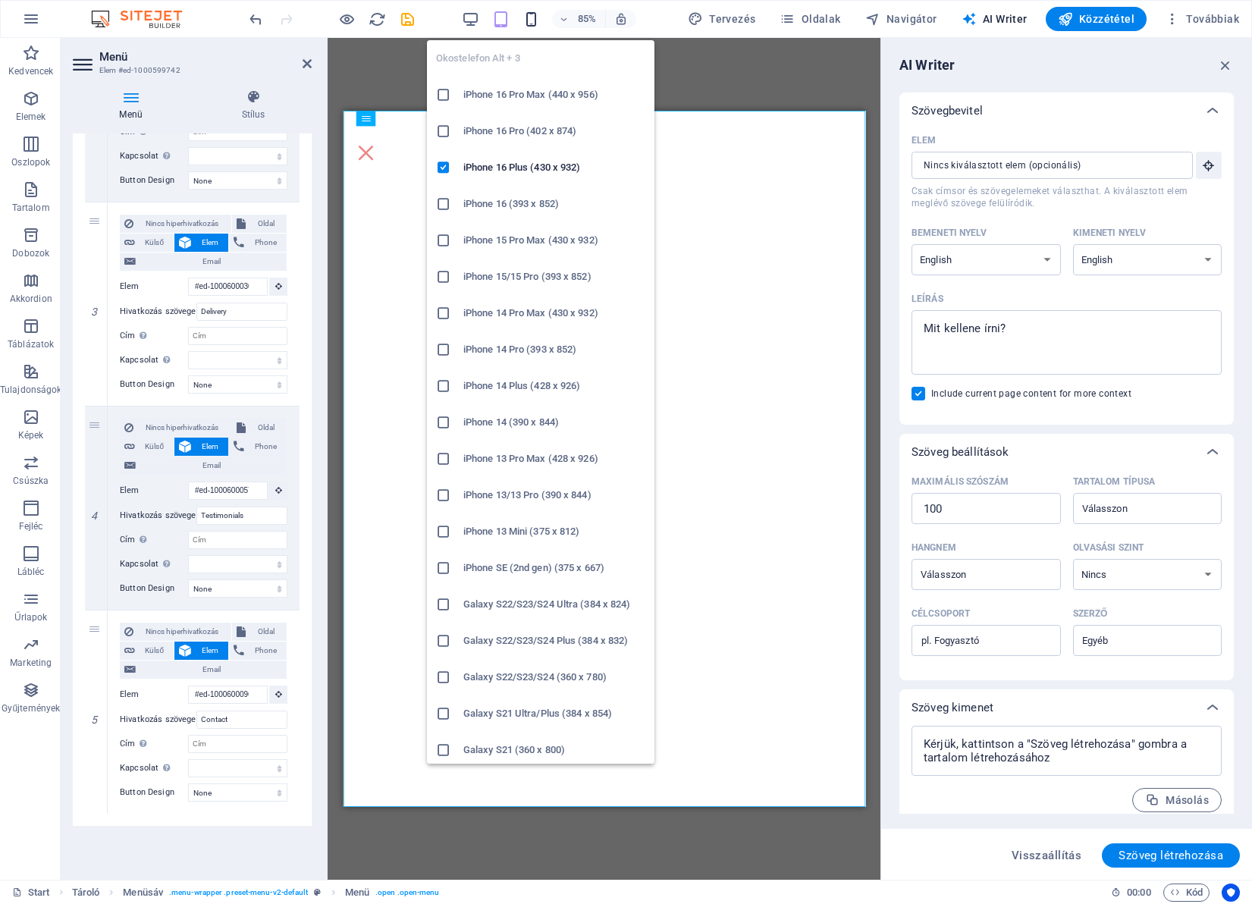
click at [531, 24] on icon "button" at bounding box center [531, 19] width 17 height 17
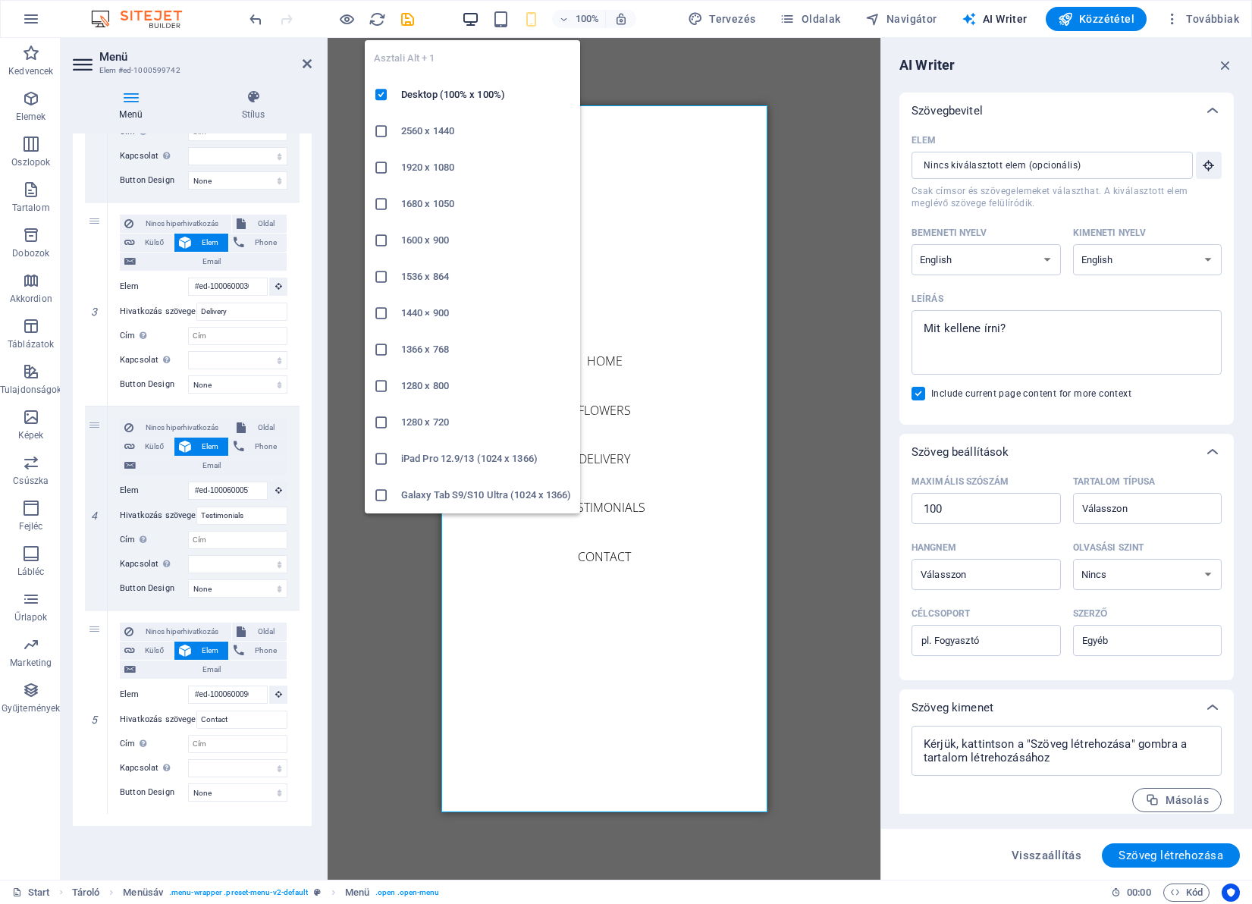
click at [479, 20] on icon "button" at bounding box center [470, 19] width 17 height 17
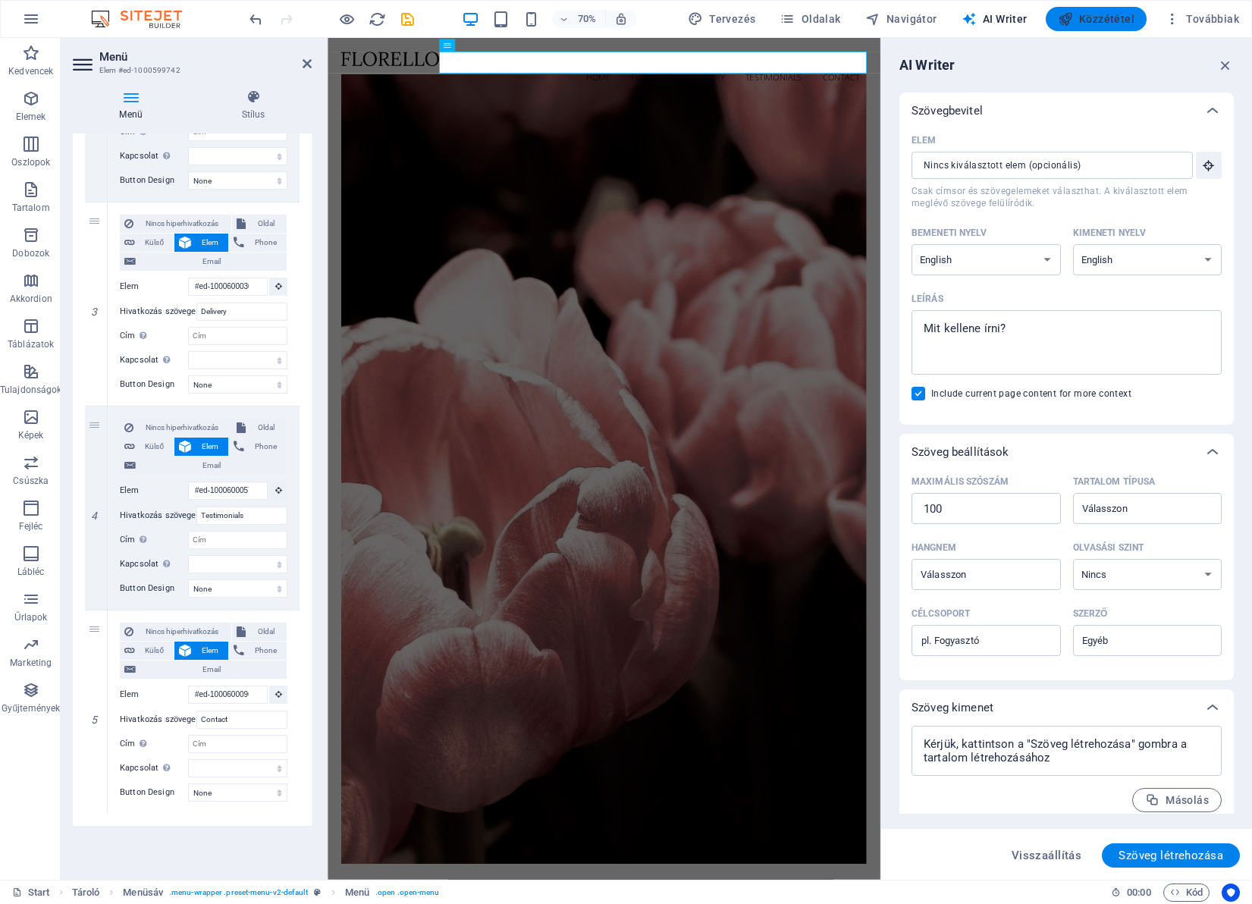
click at [1098, 22] on span "Közzététel" at bounding box center [1096, 18] width 77 height 15
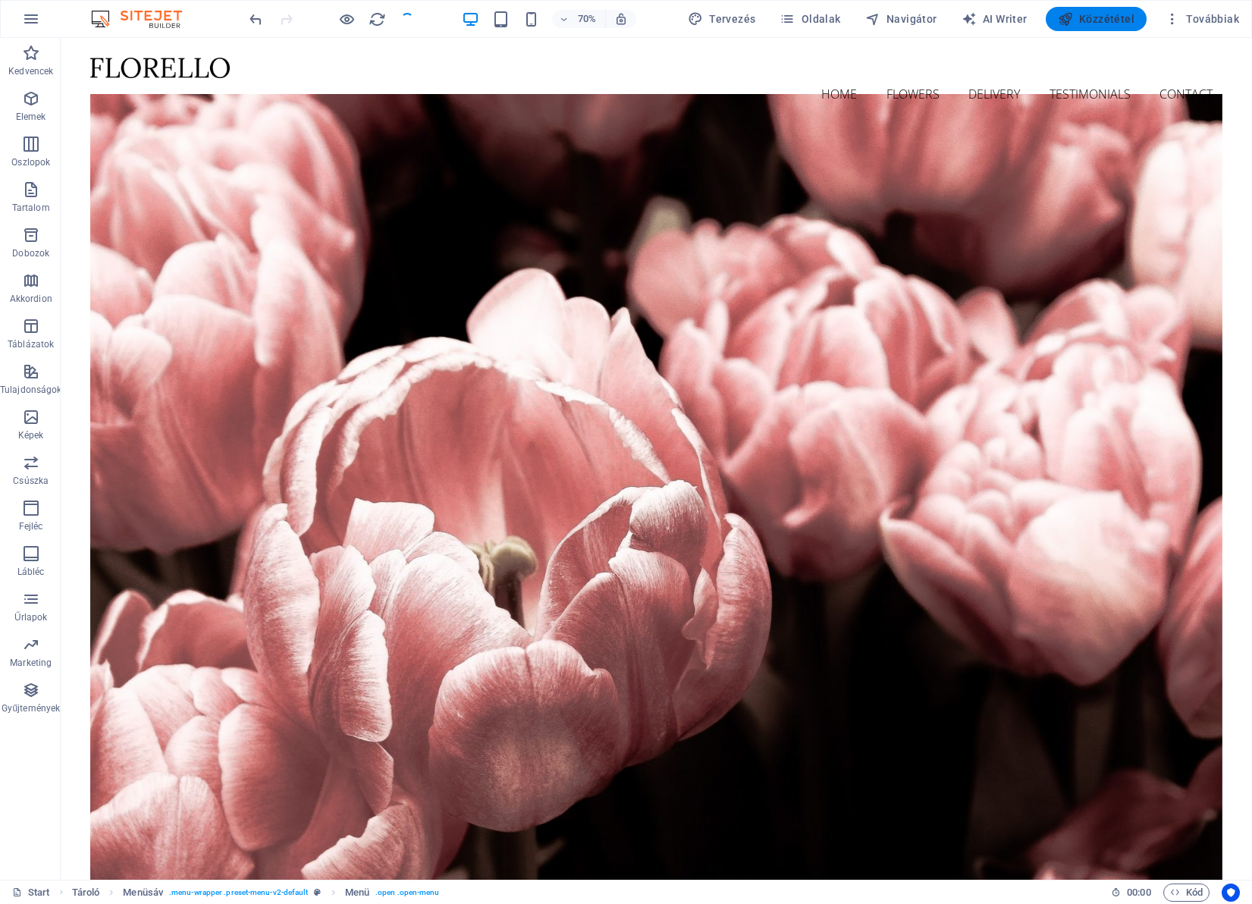
checkbox input "false"
